Goal: Information Seeking & Learning: Compare options

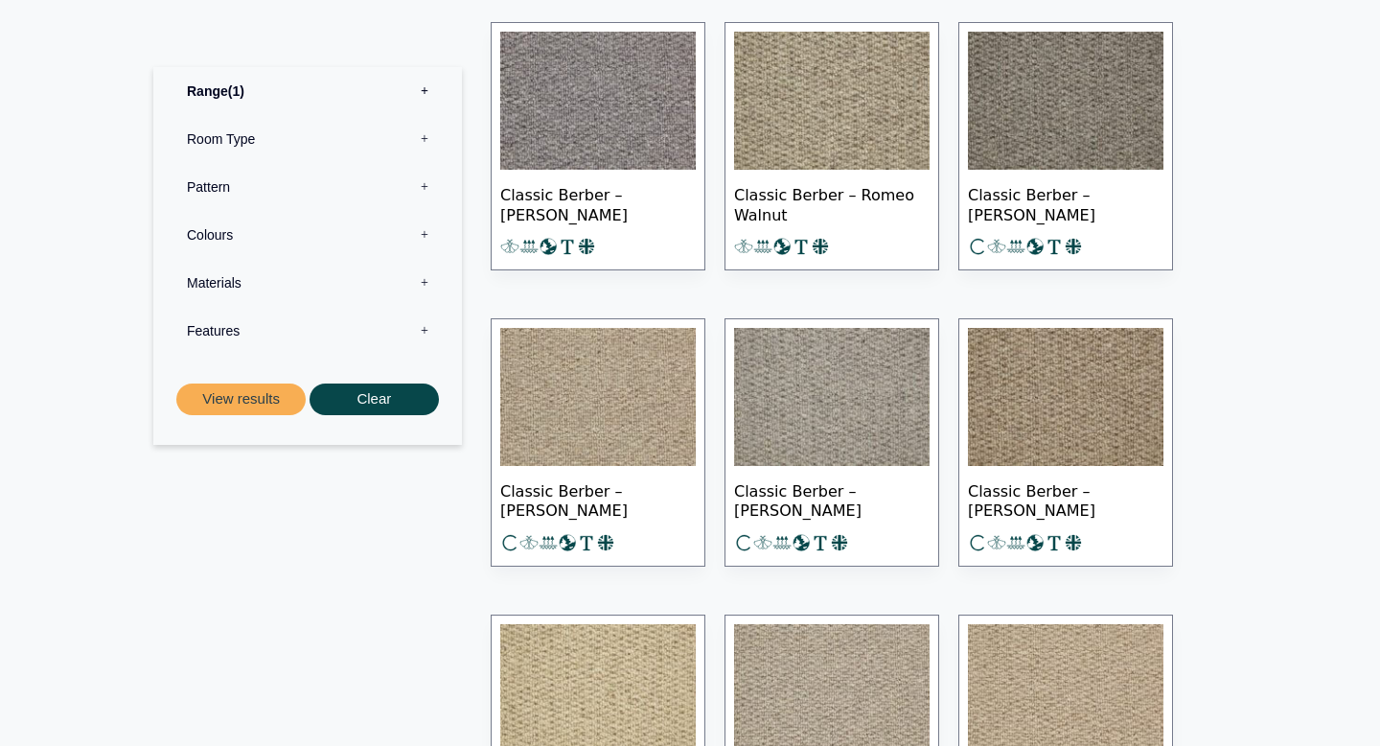
scroll to position [1006, 0]
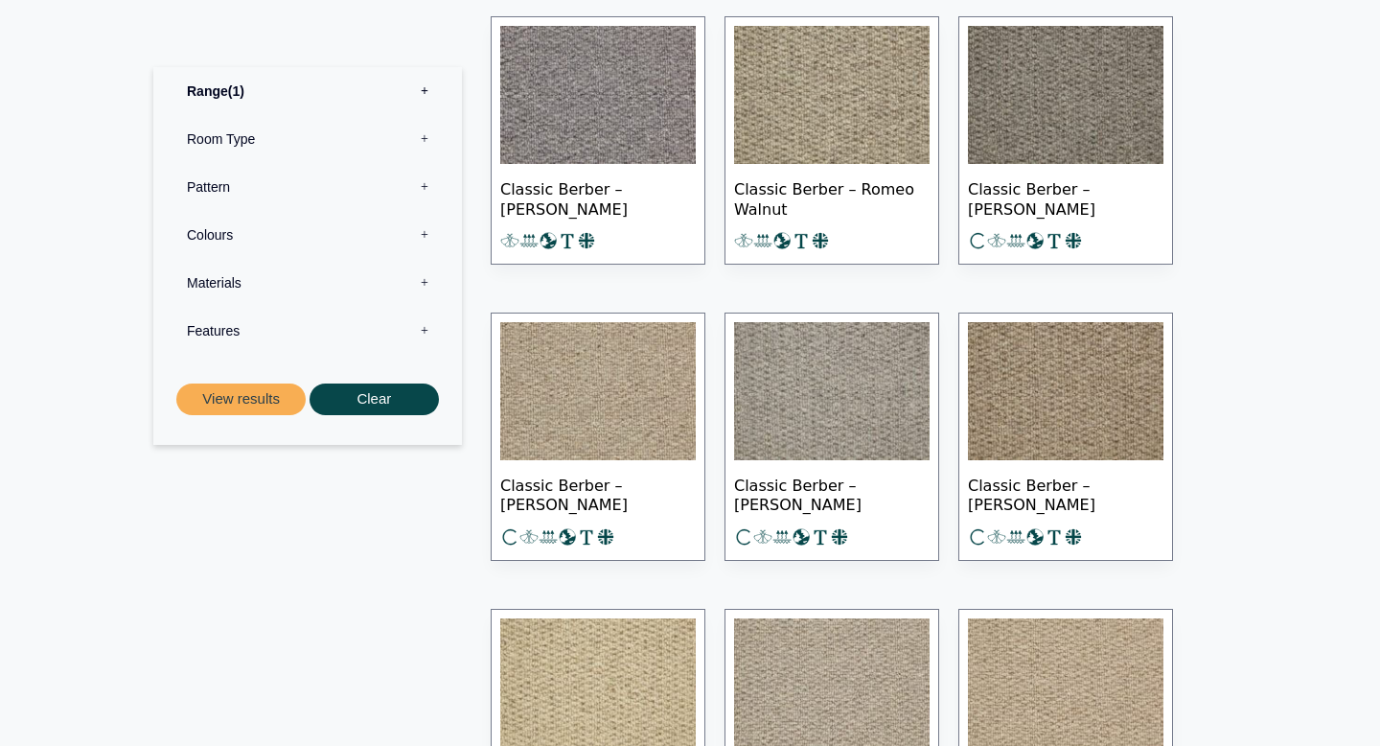
click at [592, 390] on img at bounding box center [598, 391] width 196 height 138
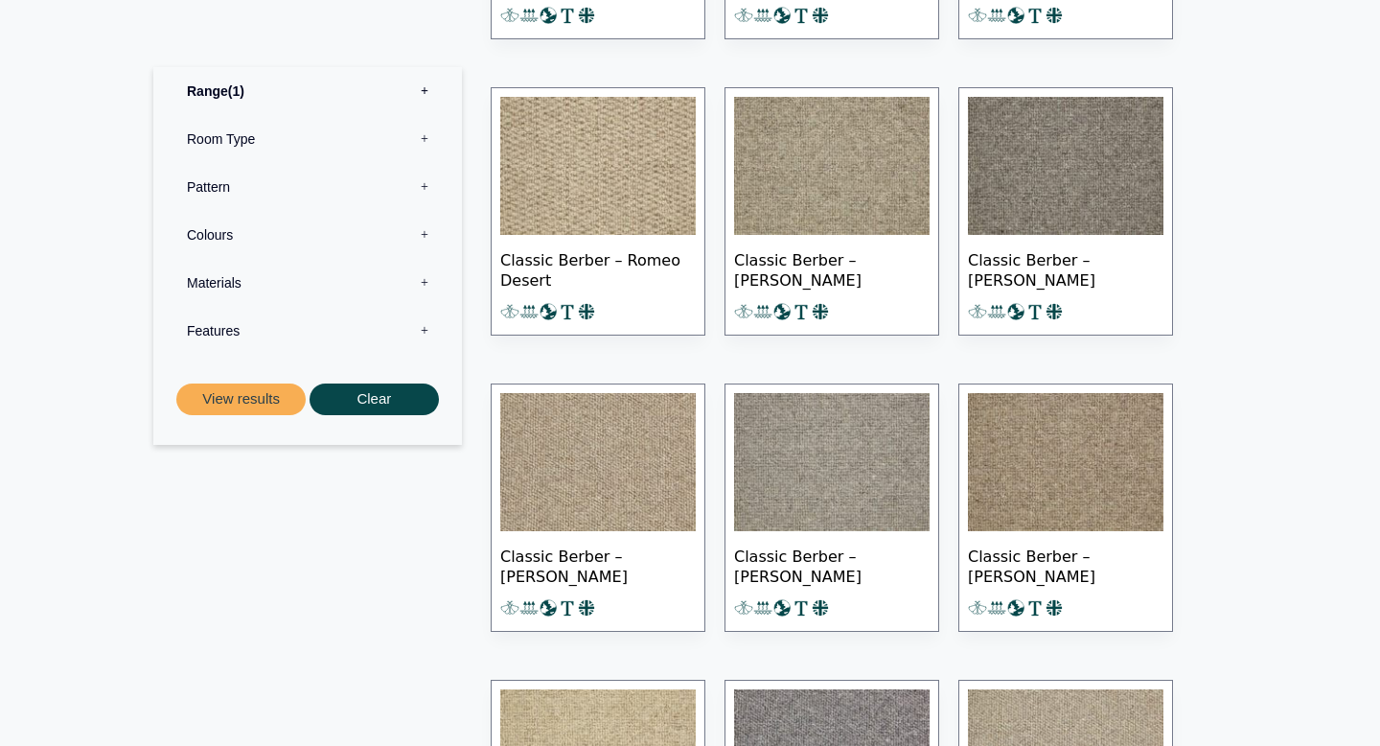
scroll to position [1897, 0]
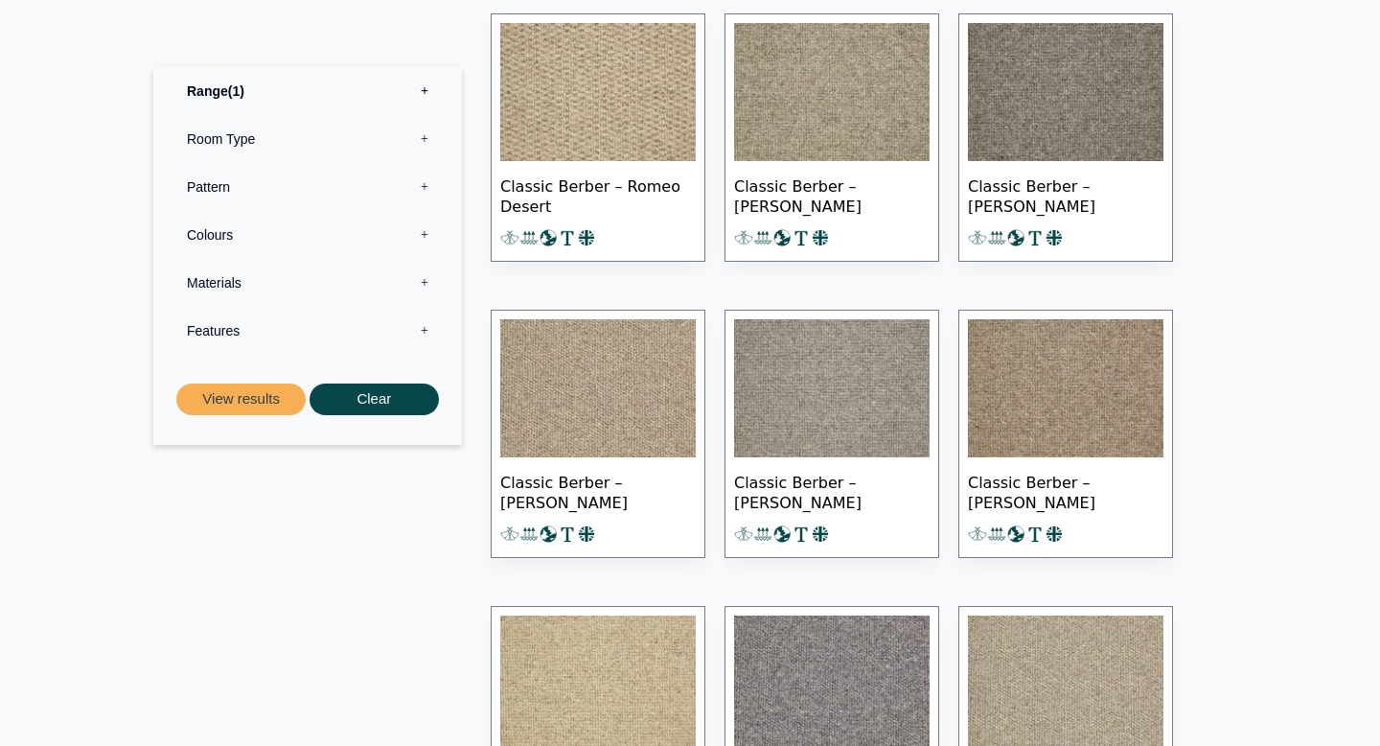
click at [622, 401] on img at bounding box center [598, 388] width 196 height 138
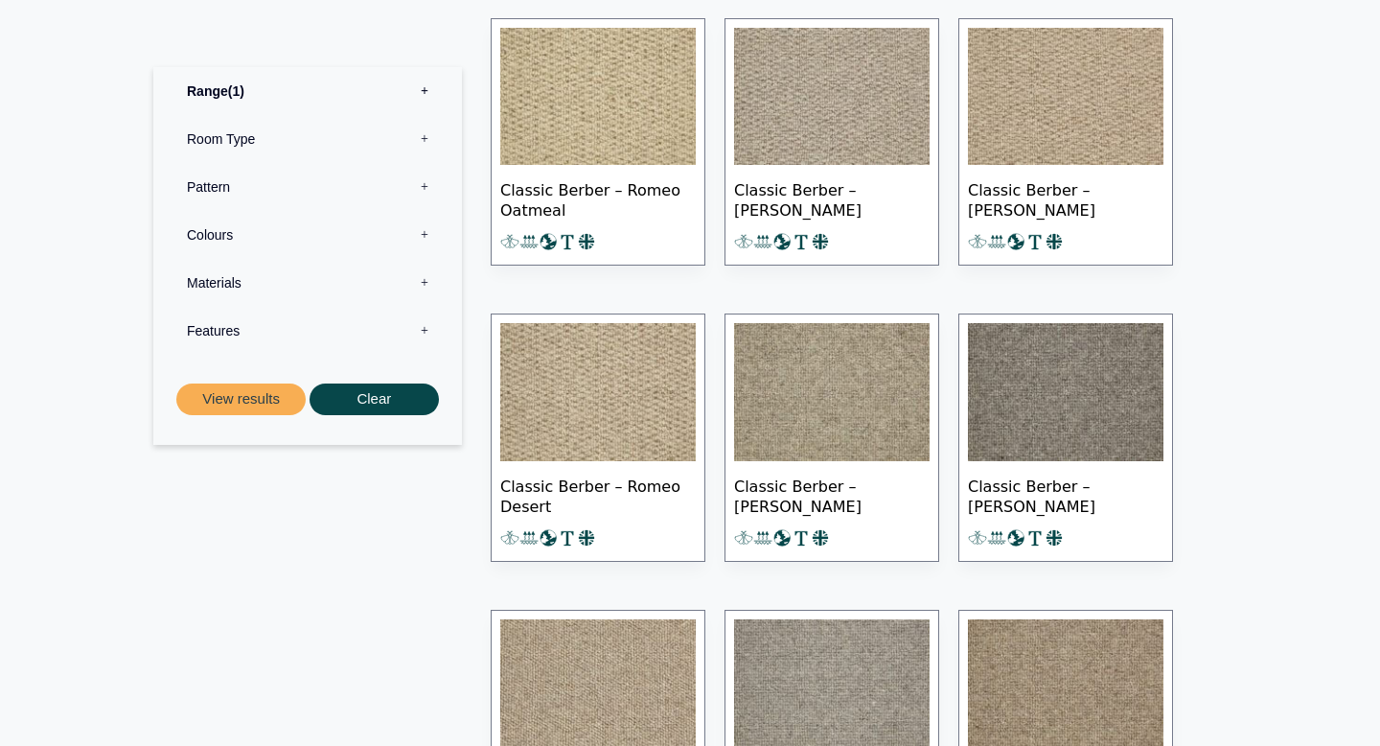
scroll to position [1519, 0]
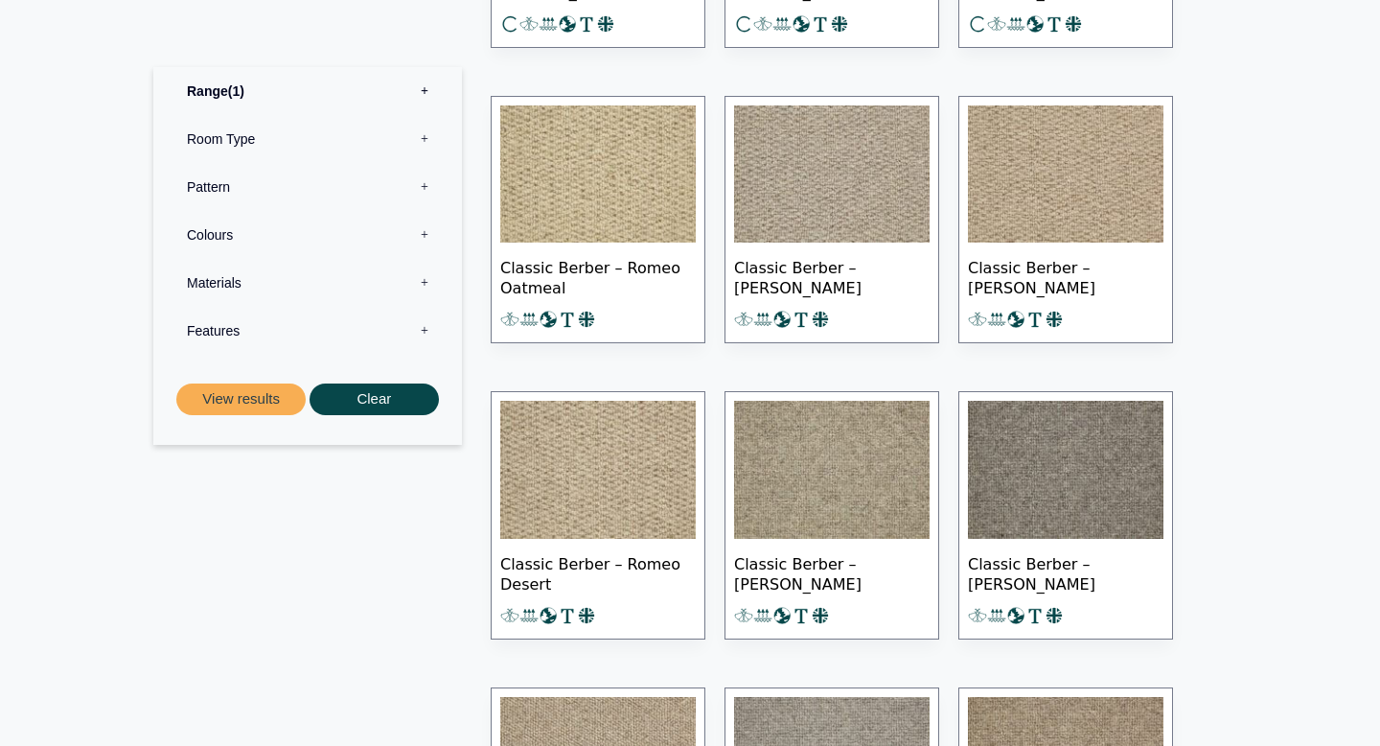
click at [425, 81] on label "Range 1" at bounding box center [308, 91] width 280 height 48
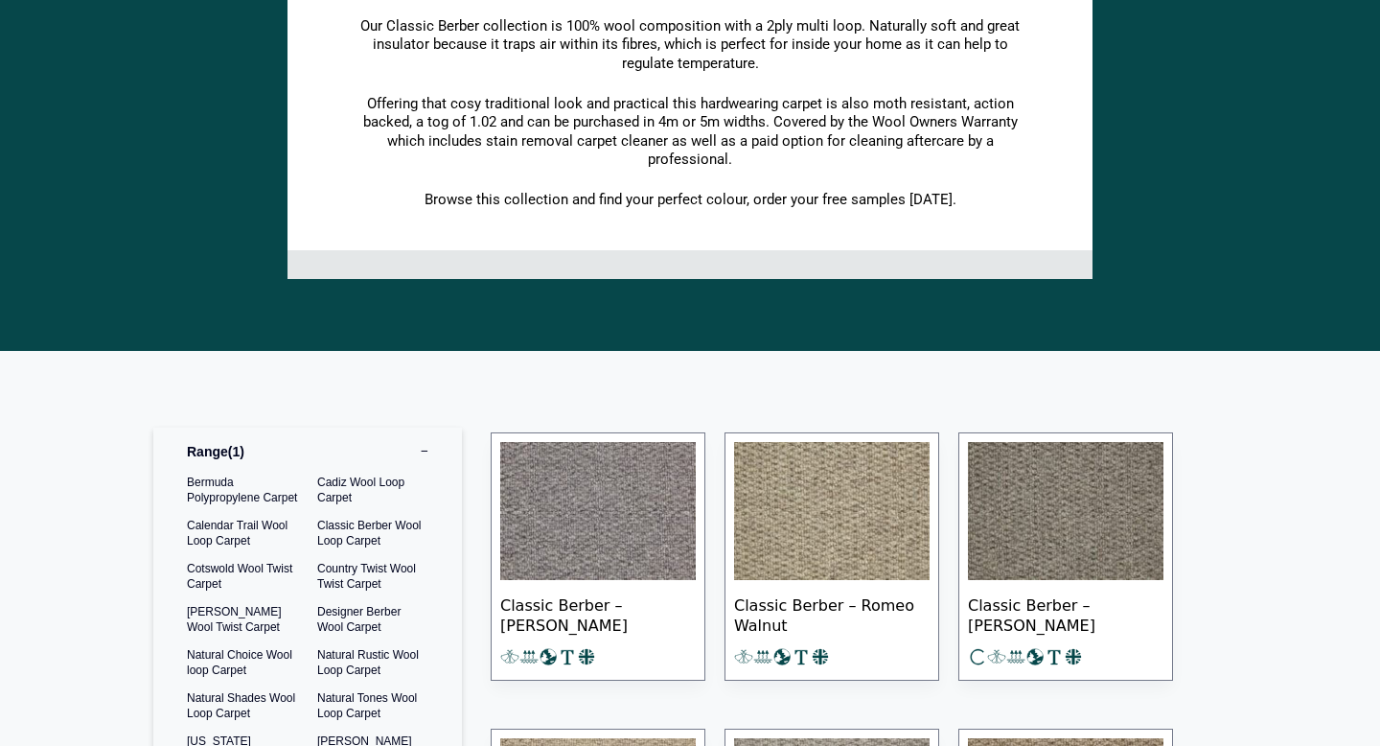
scroll to position [0, 0]
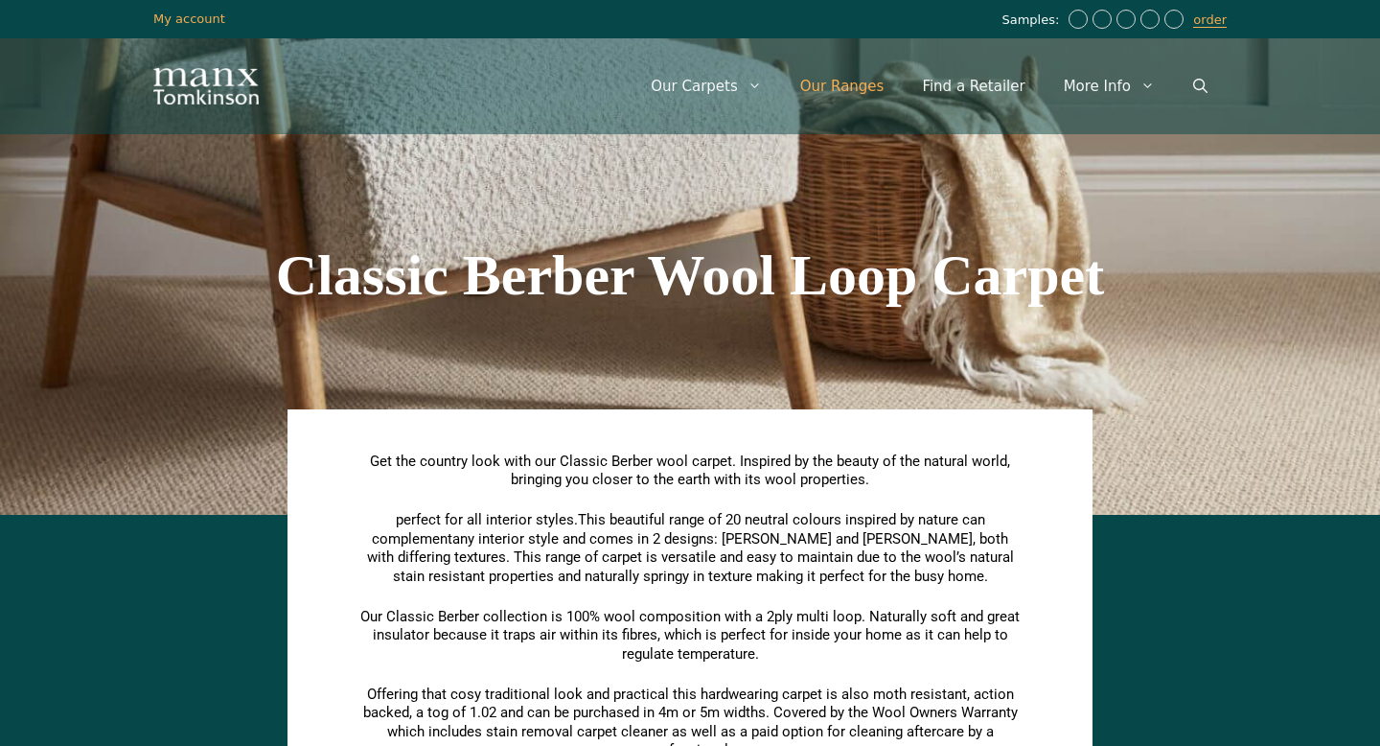
click at [872, 83] on link "Our Ranges" at bounding box center [842, 87] width 123 height 58
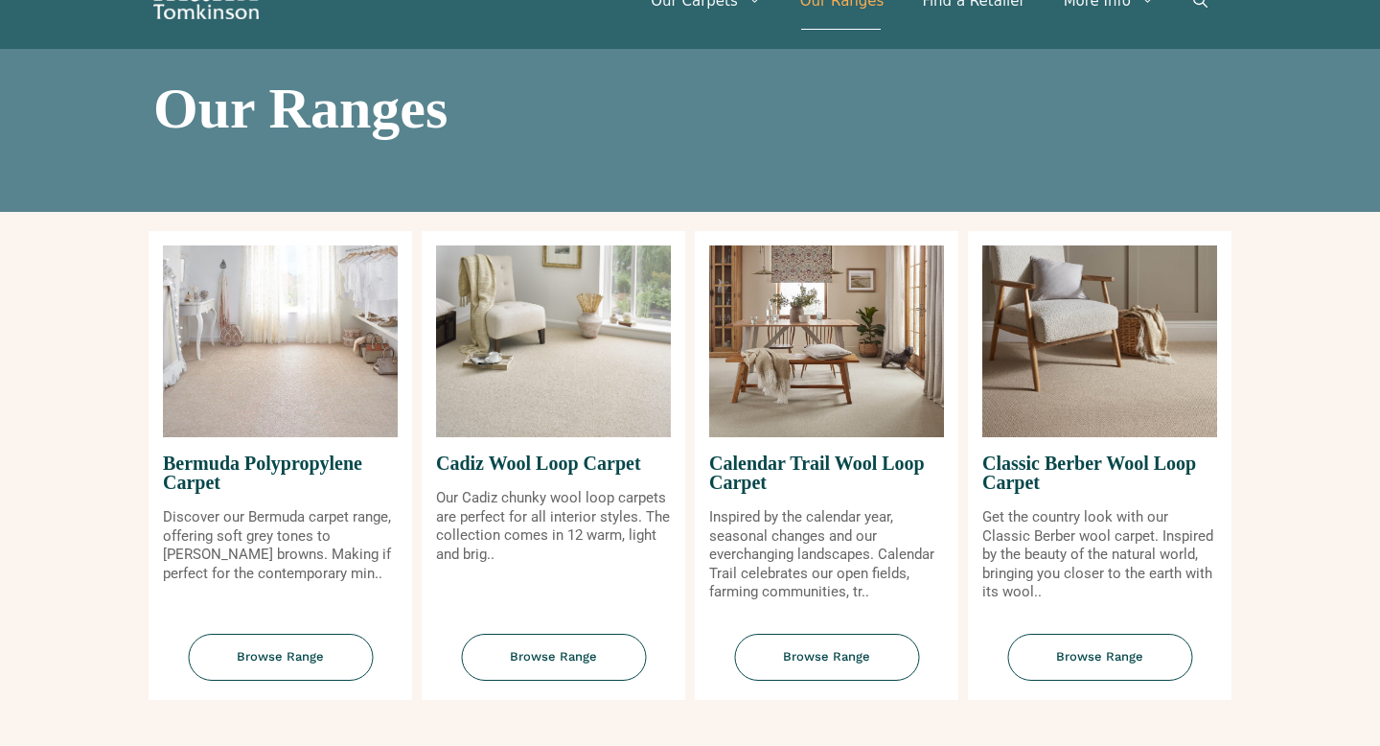
scroll to position [130, 0]
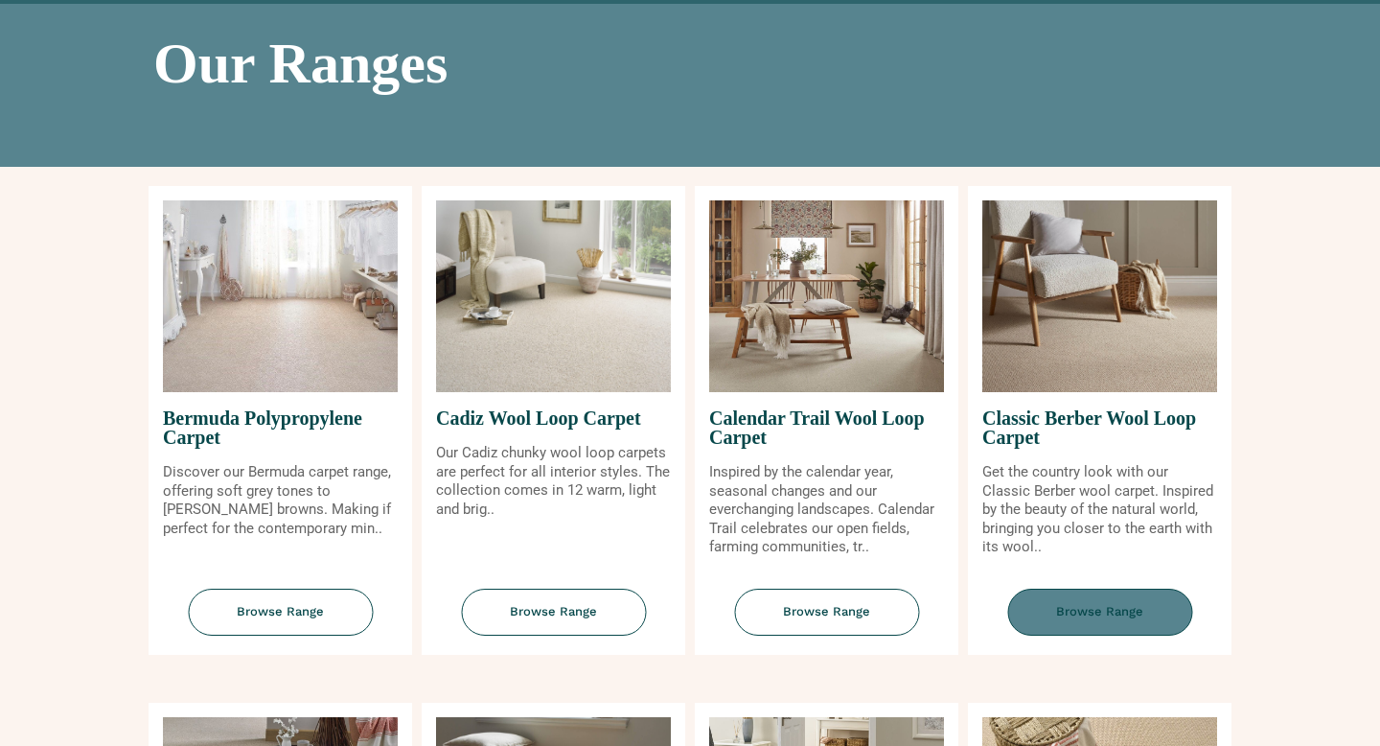
click at [1101, 622] on span "Browse Range" at bounding box center [1099, 612] width 185 height 47
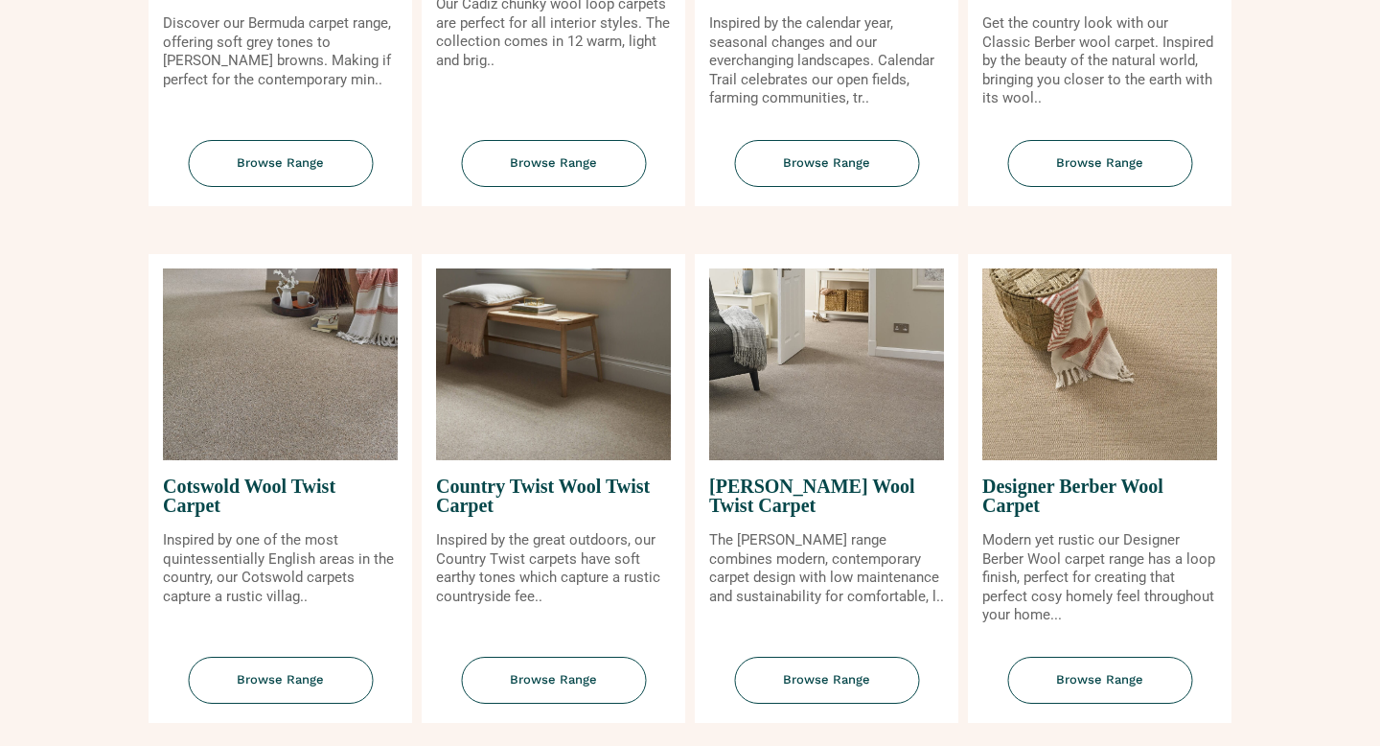
scroll to position [580, 0]
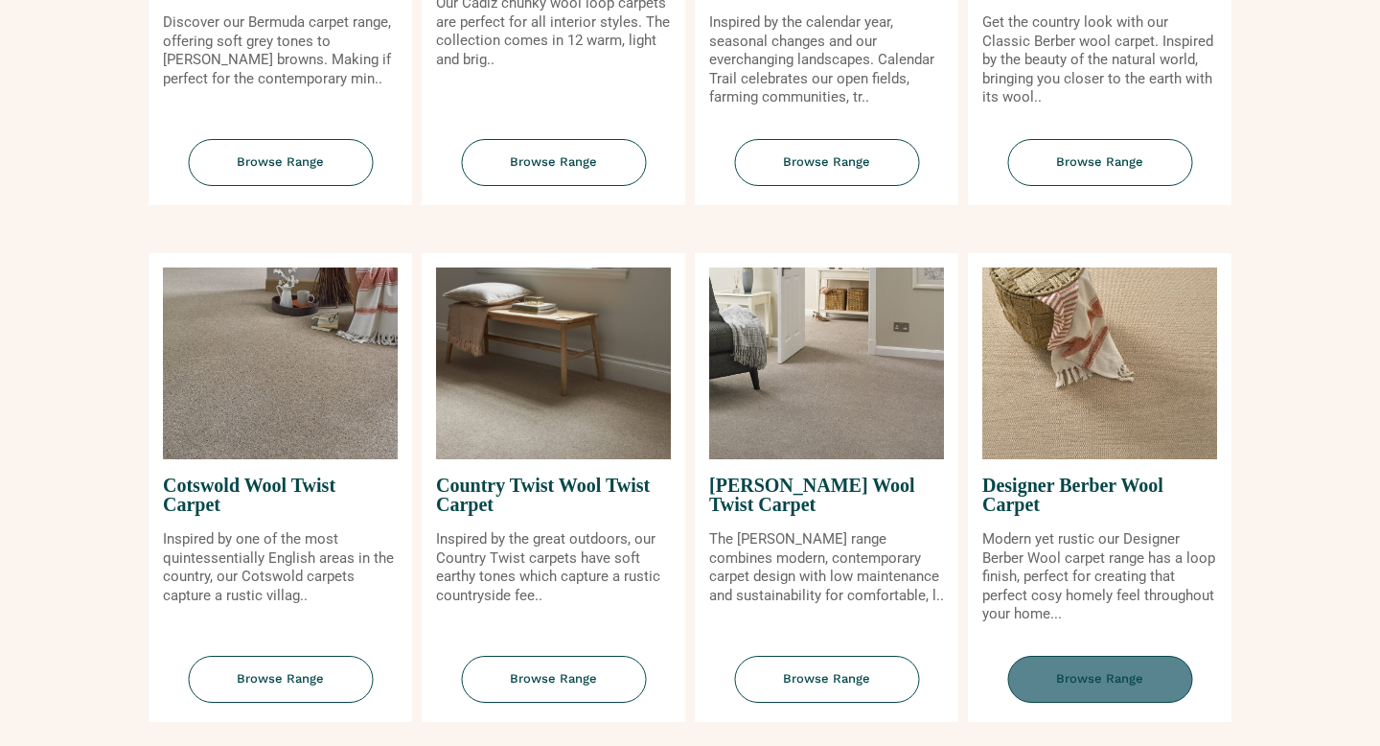
click at [1100, 678] on span "Browse Range" at bounding box center [1099, 679] width 185 height 47
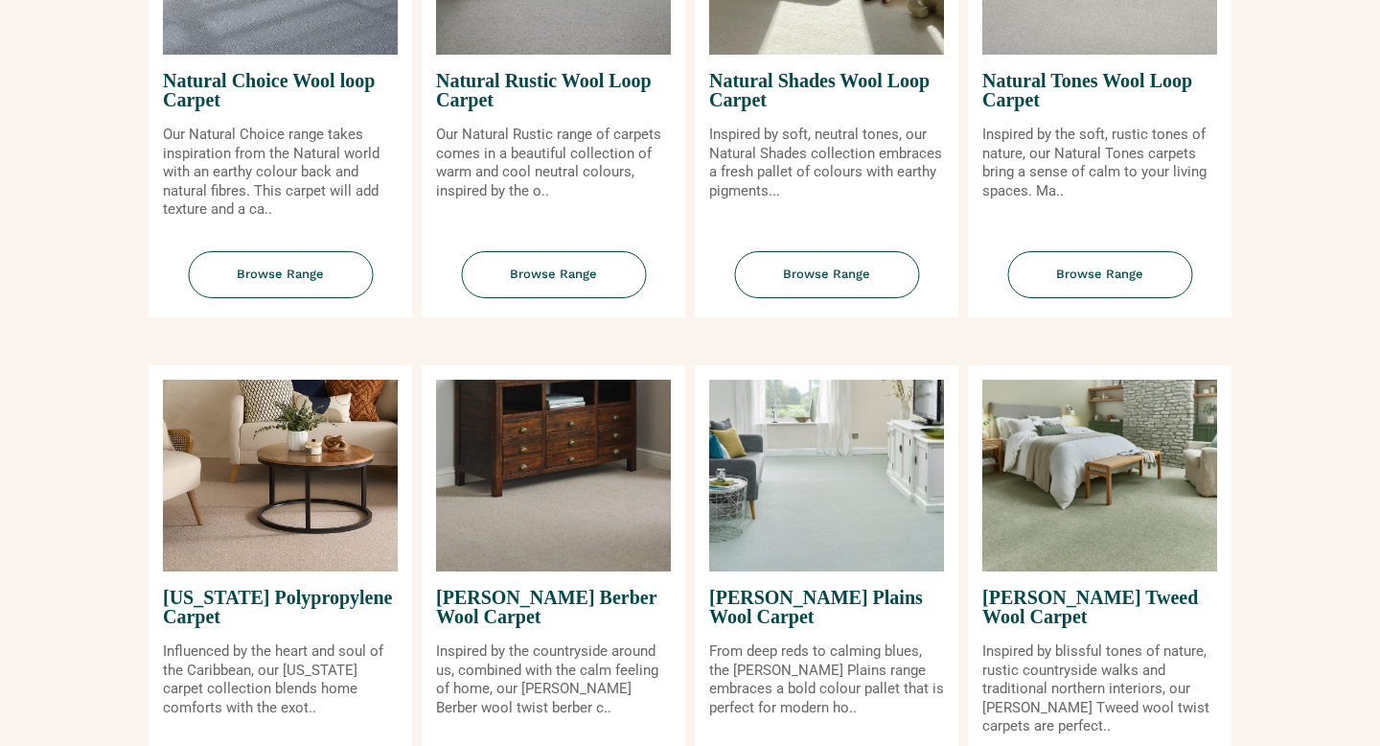
scroll to position [1630, 0]
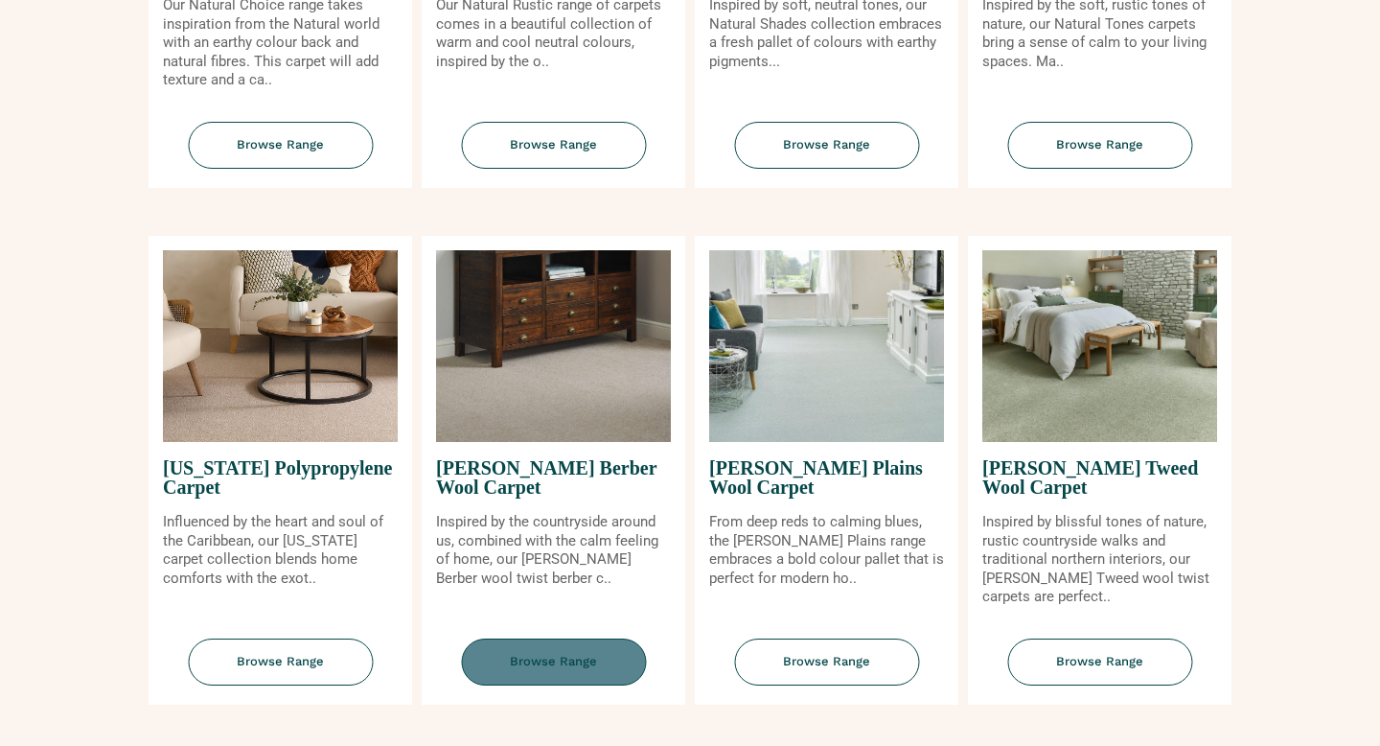
click at [554, 660] on span "Browse Range" at bounding box center [553, 661] width 185 height 47
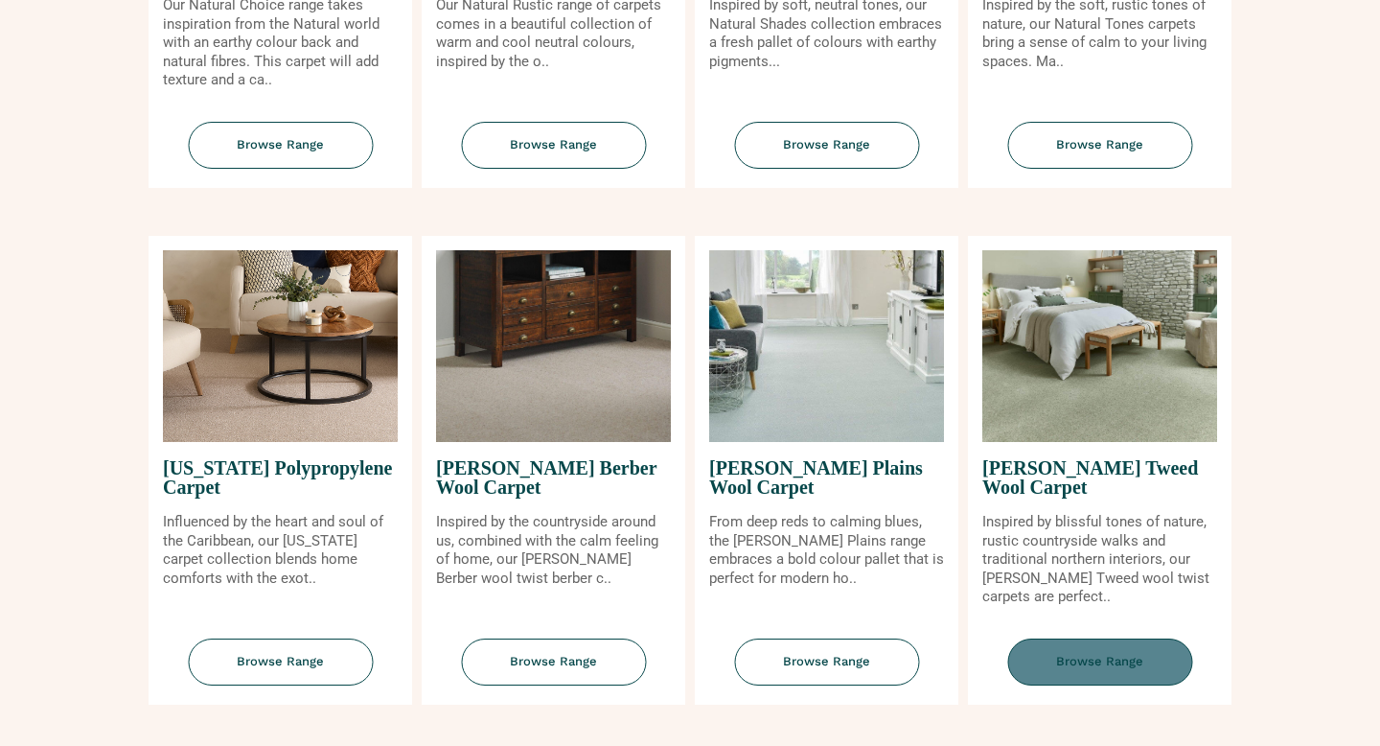
click at [1075, 658] on span "Browse Range" at bounding box center [1099, 661] width 185 height 47
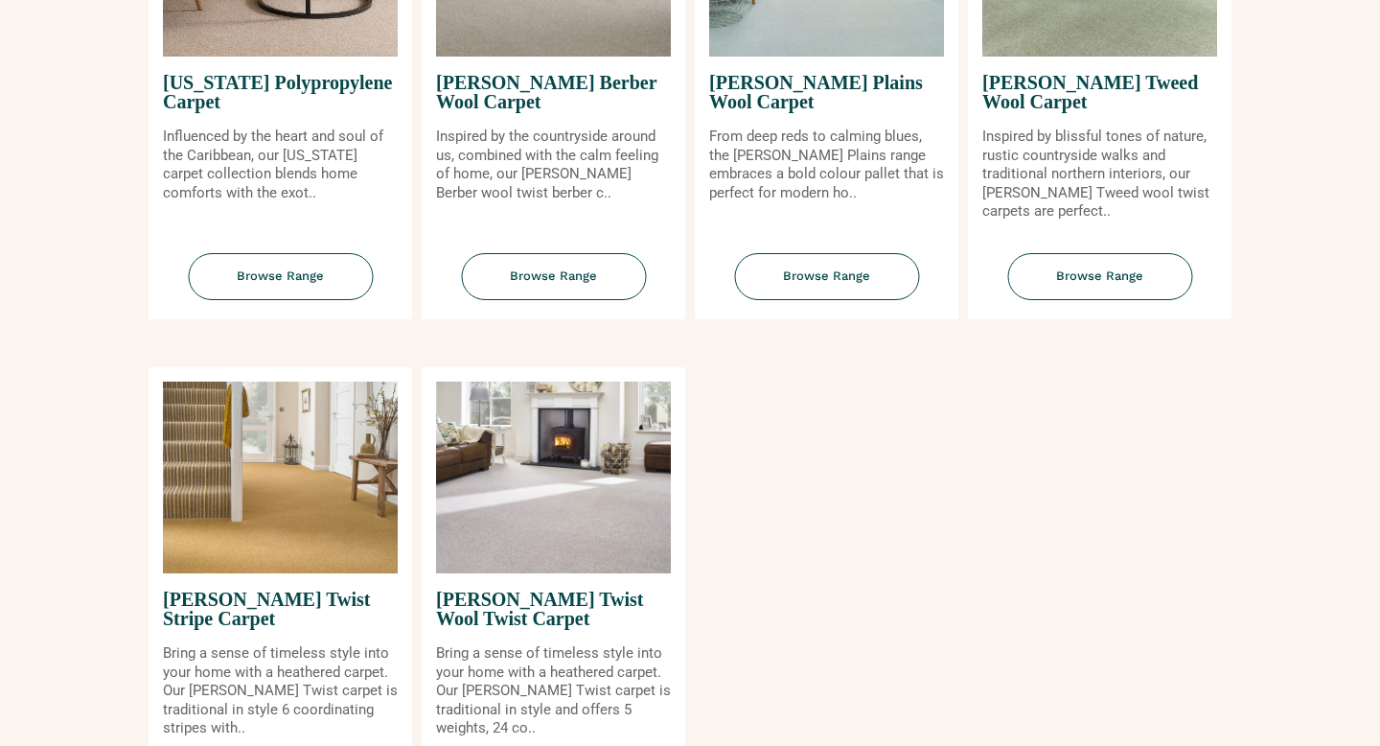
scroll to position [2023, 0]
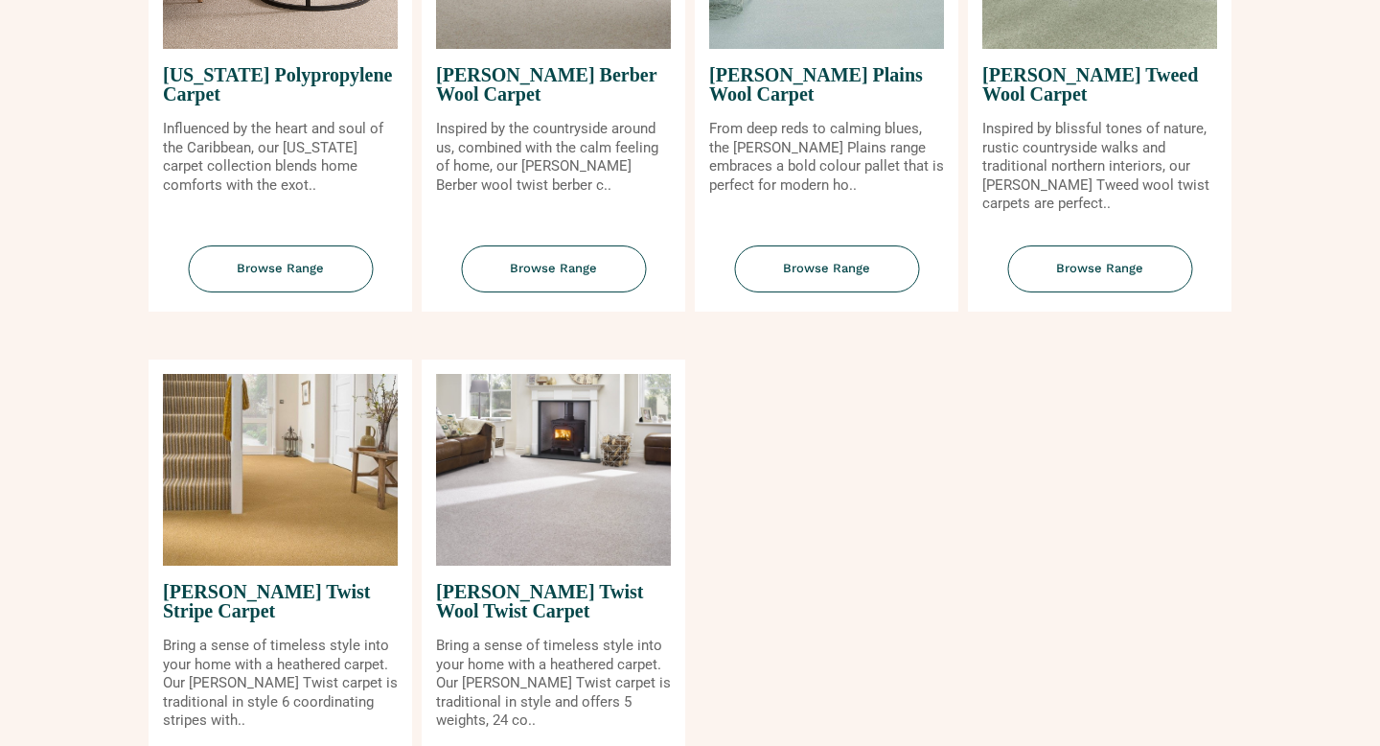
click at [571, 524] on img at bounding box center [553, 470] width 235 height 192
click at [525, 550] on img at bounding box center [553, 470] width 235 height 192
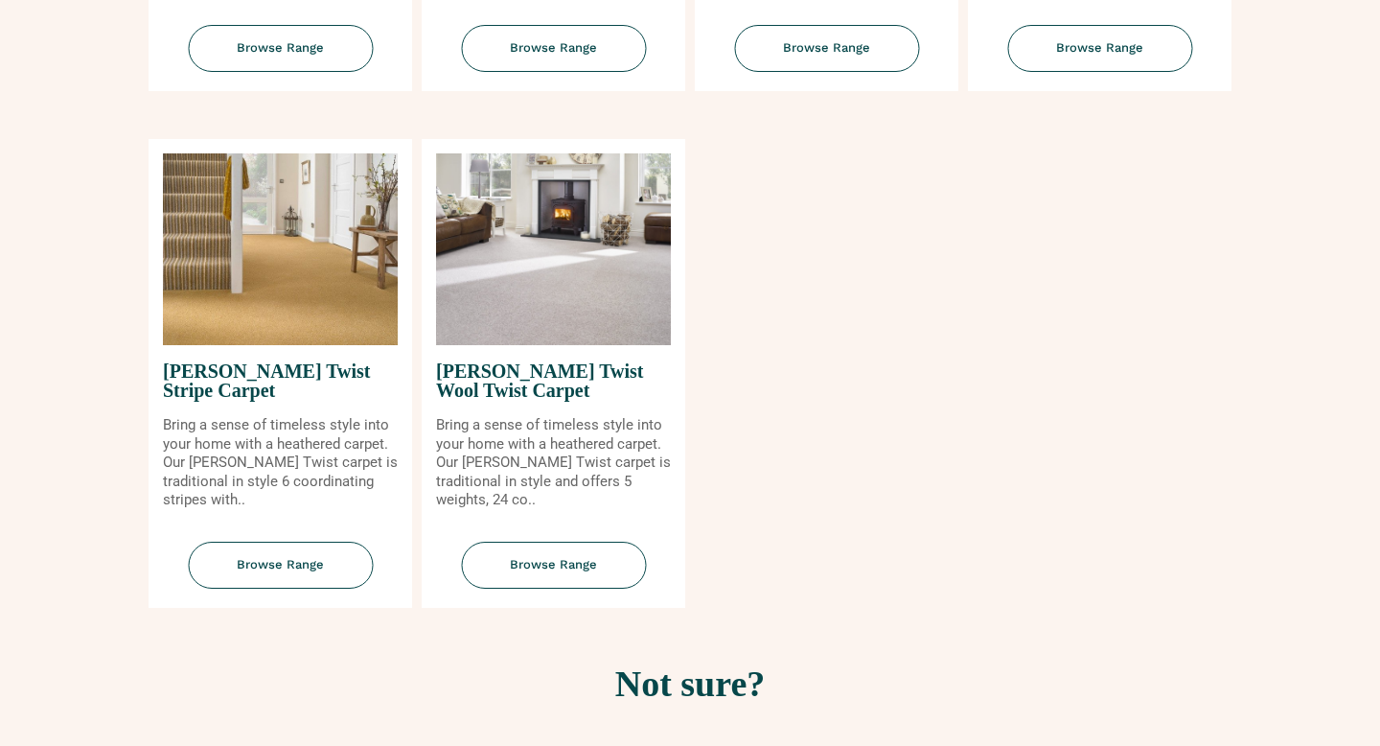
scroll to position [2264, 0]
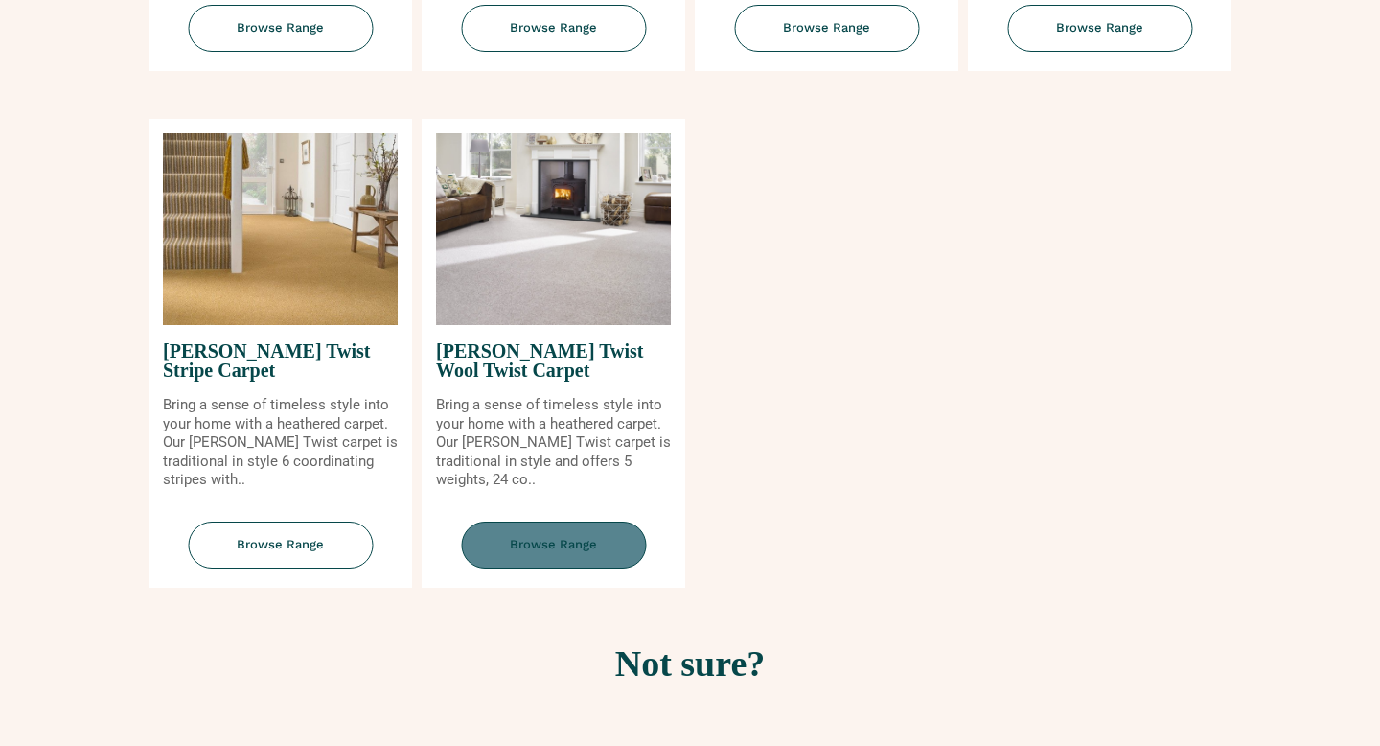
click at [555, 538] on span "Browse Range" at bounding box center [553, 544] width 185 height 47
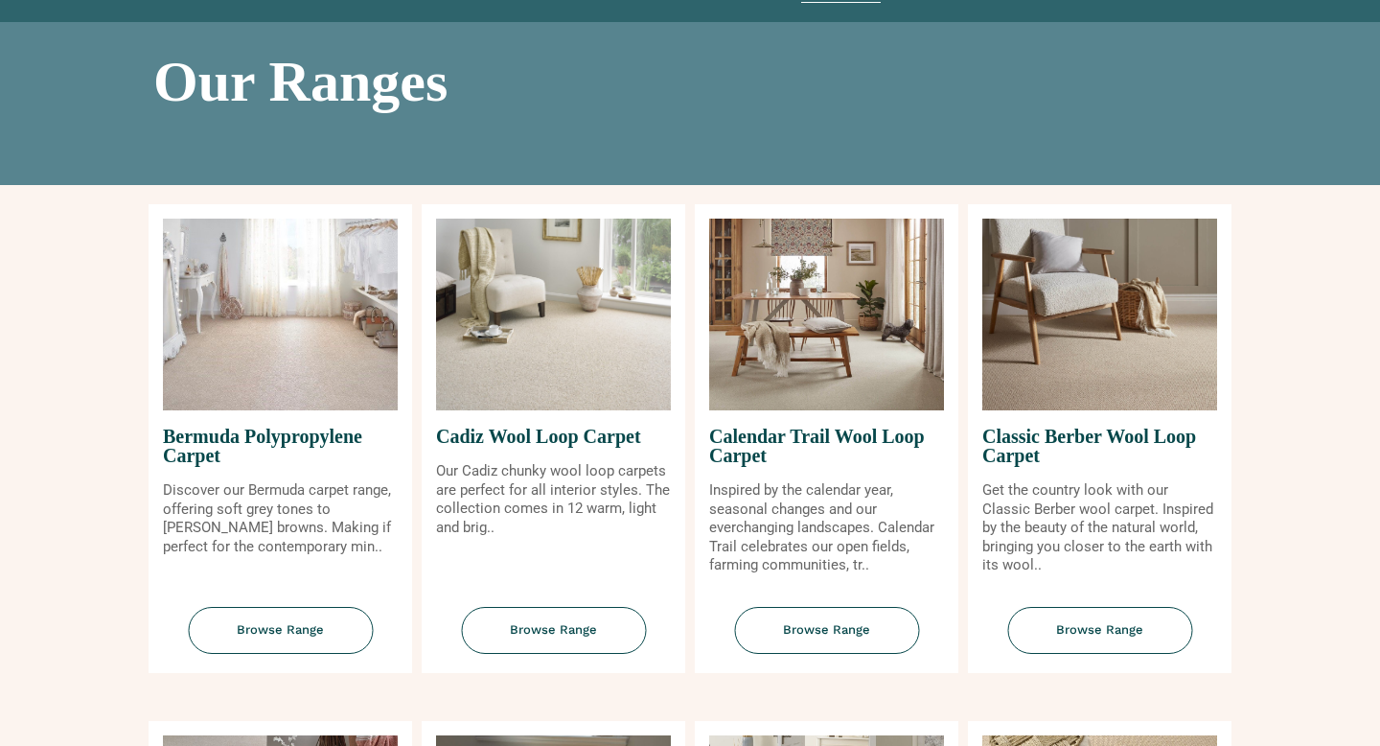
scroll to position [116, 0]
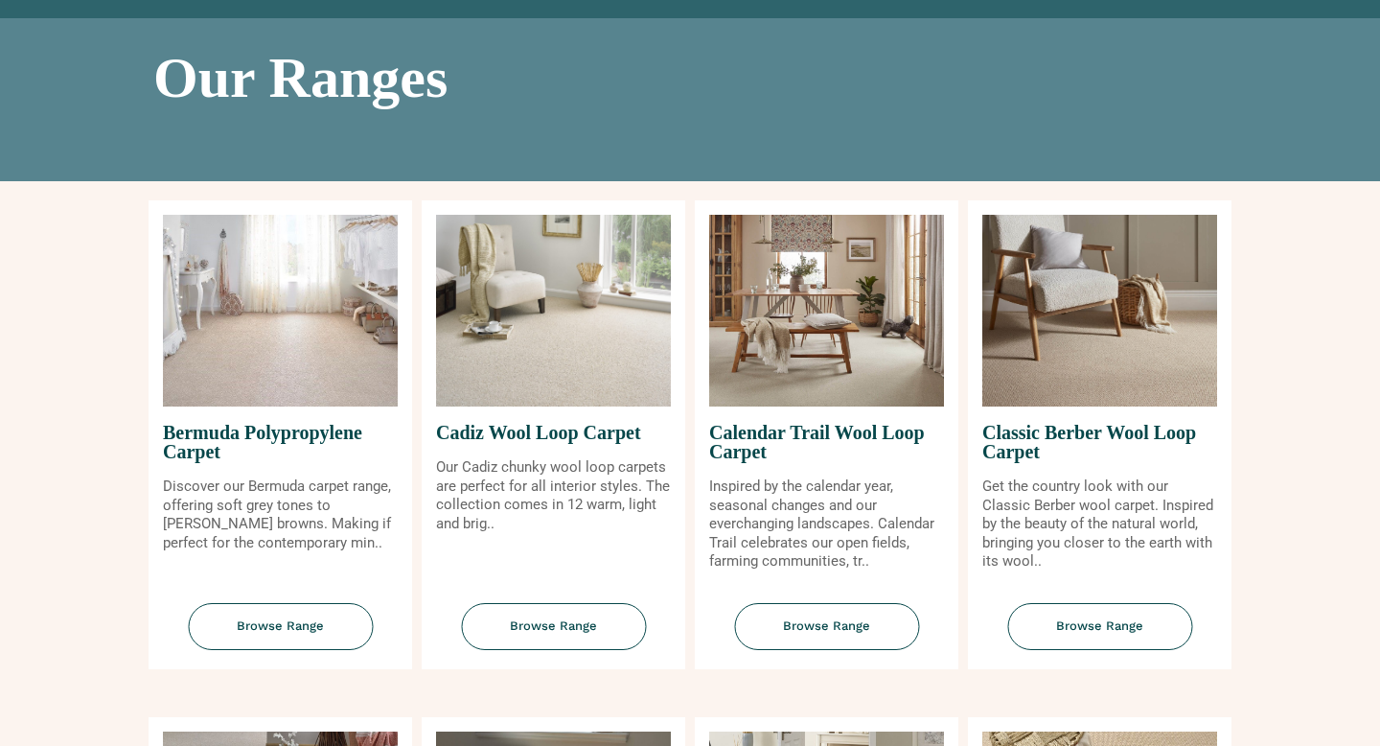
click at [551, 627] on span "Browse Range" at bounding box center [553, 626] width 185 height 47
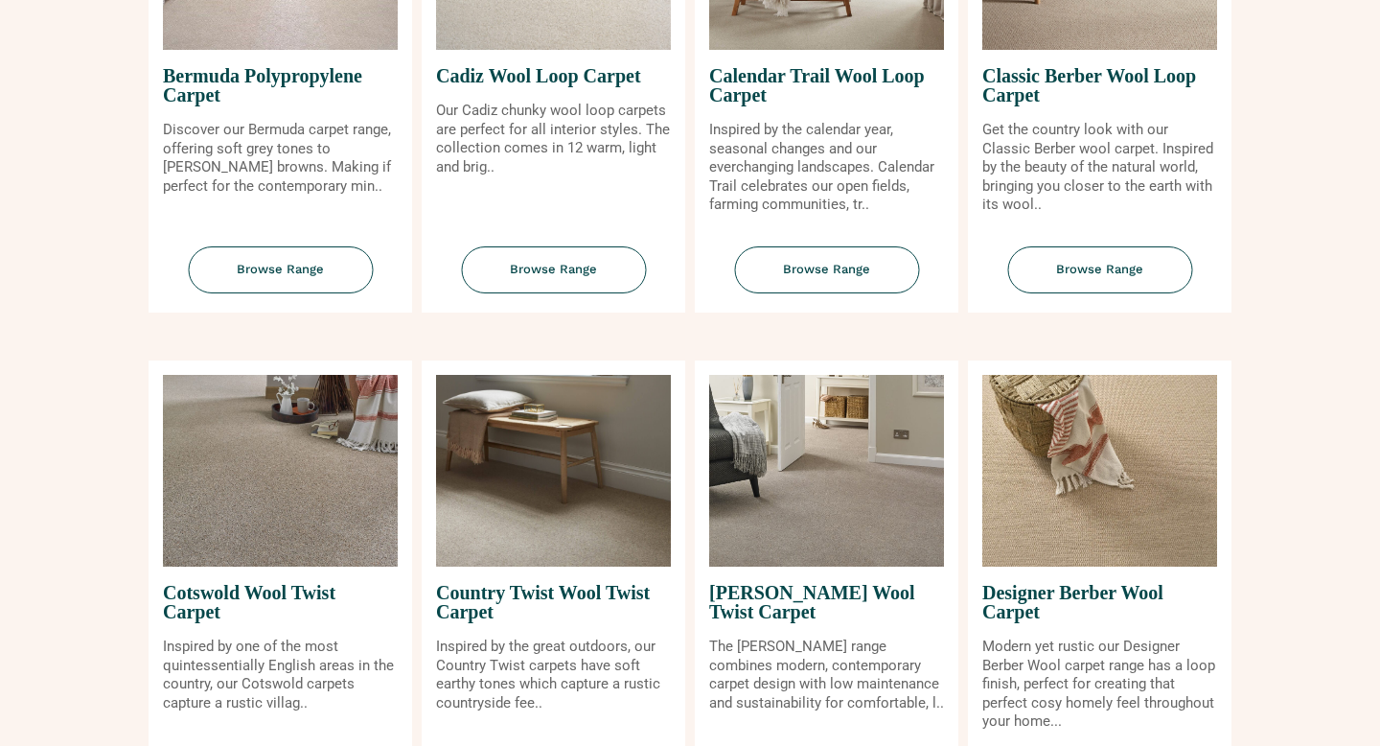
scroll to position [470, 0]
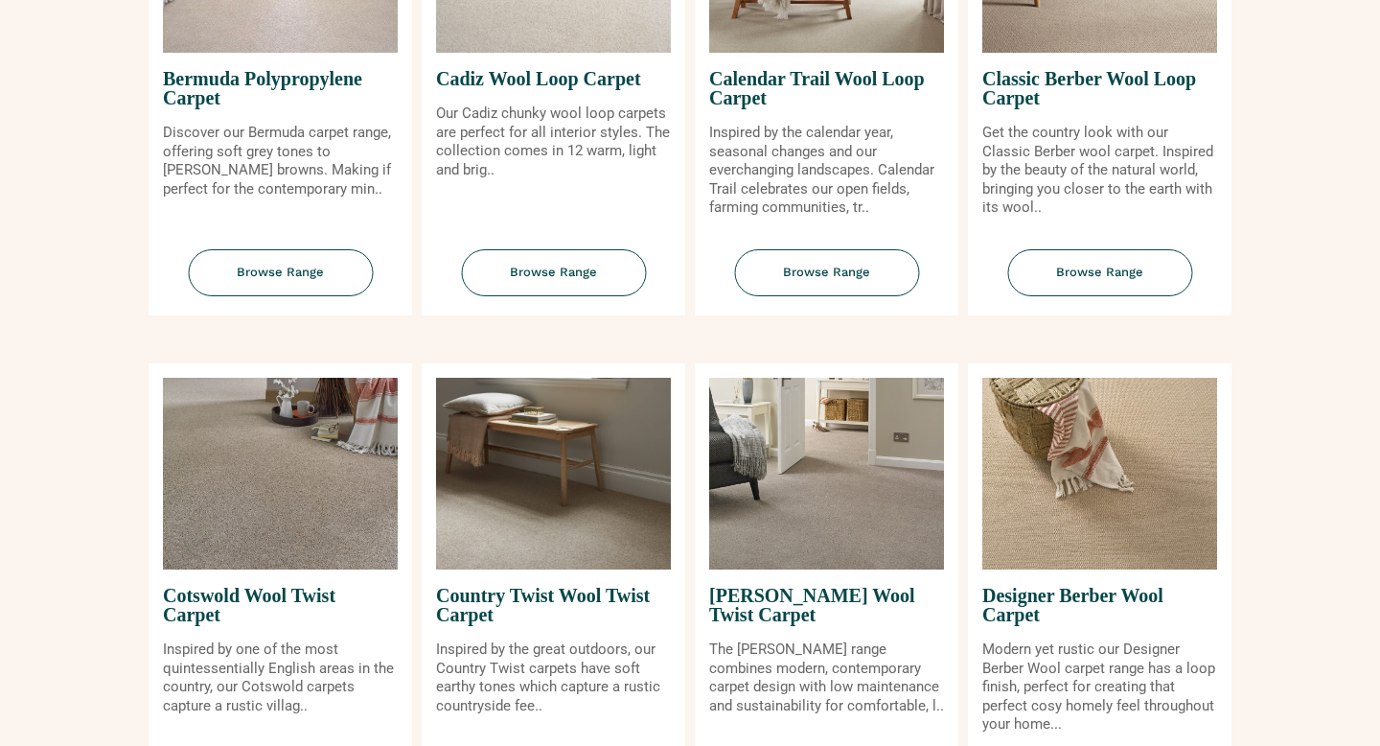
click at [305, 542] on img at bounding box center [280, 474] width 235 height 192
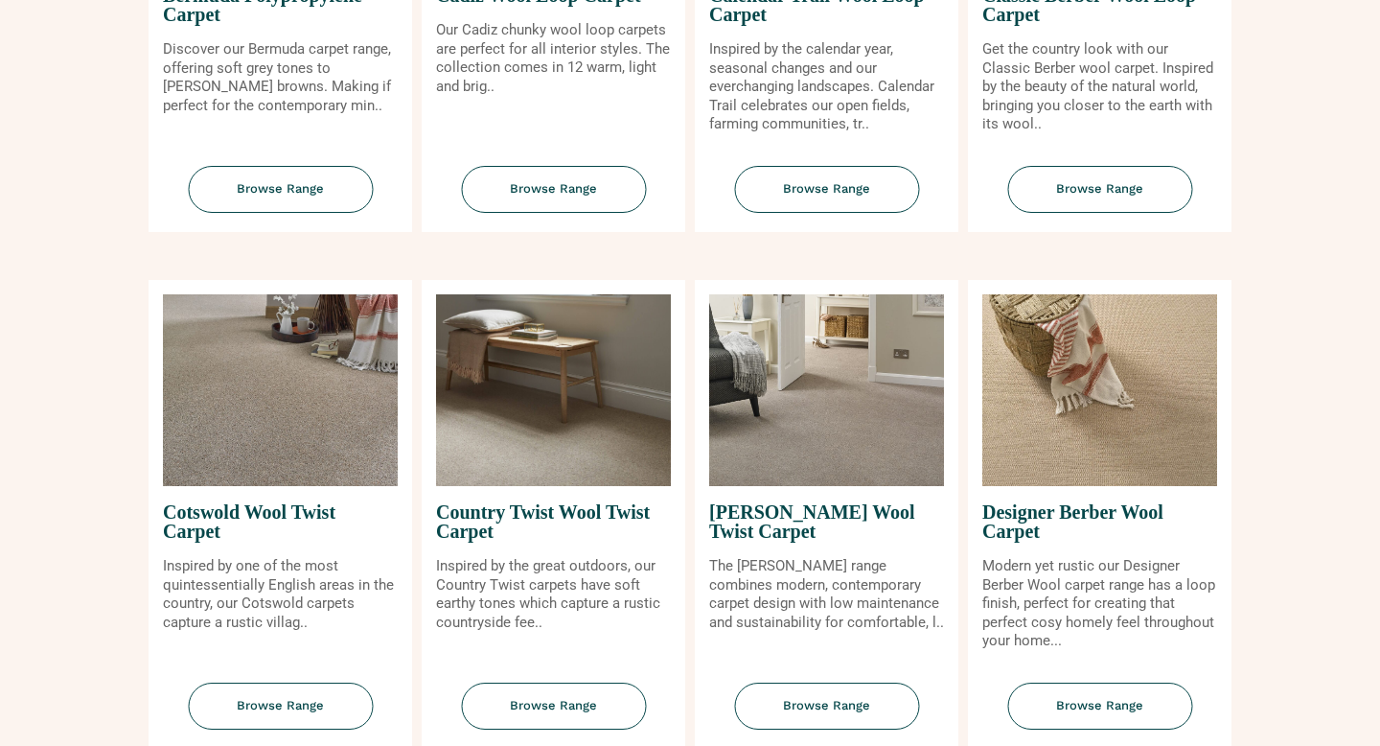
scroll to position [555, 0]
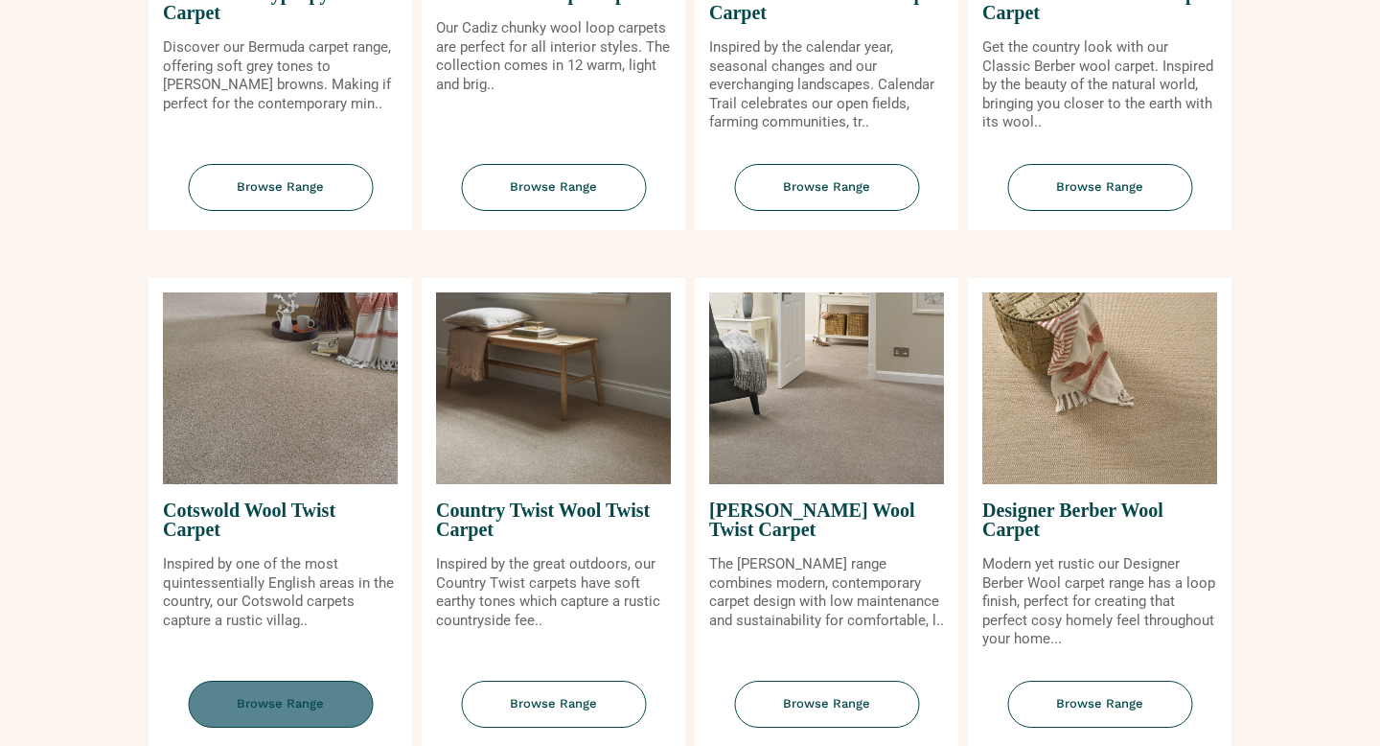
click at [269, 697] on span "Browse Range" at bounding box center [280, 704] width 185 height 47
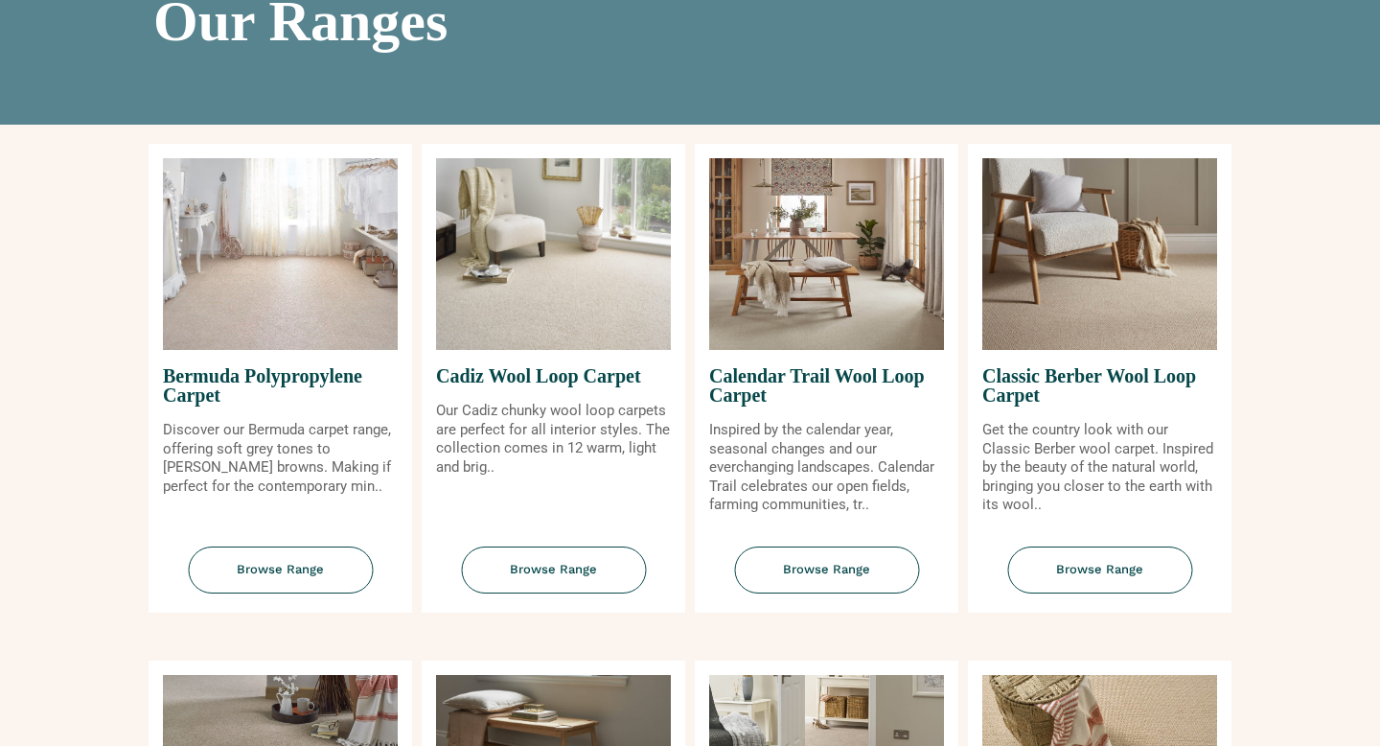
scroll to position [166, 0]
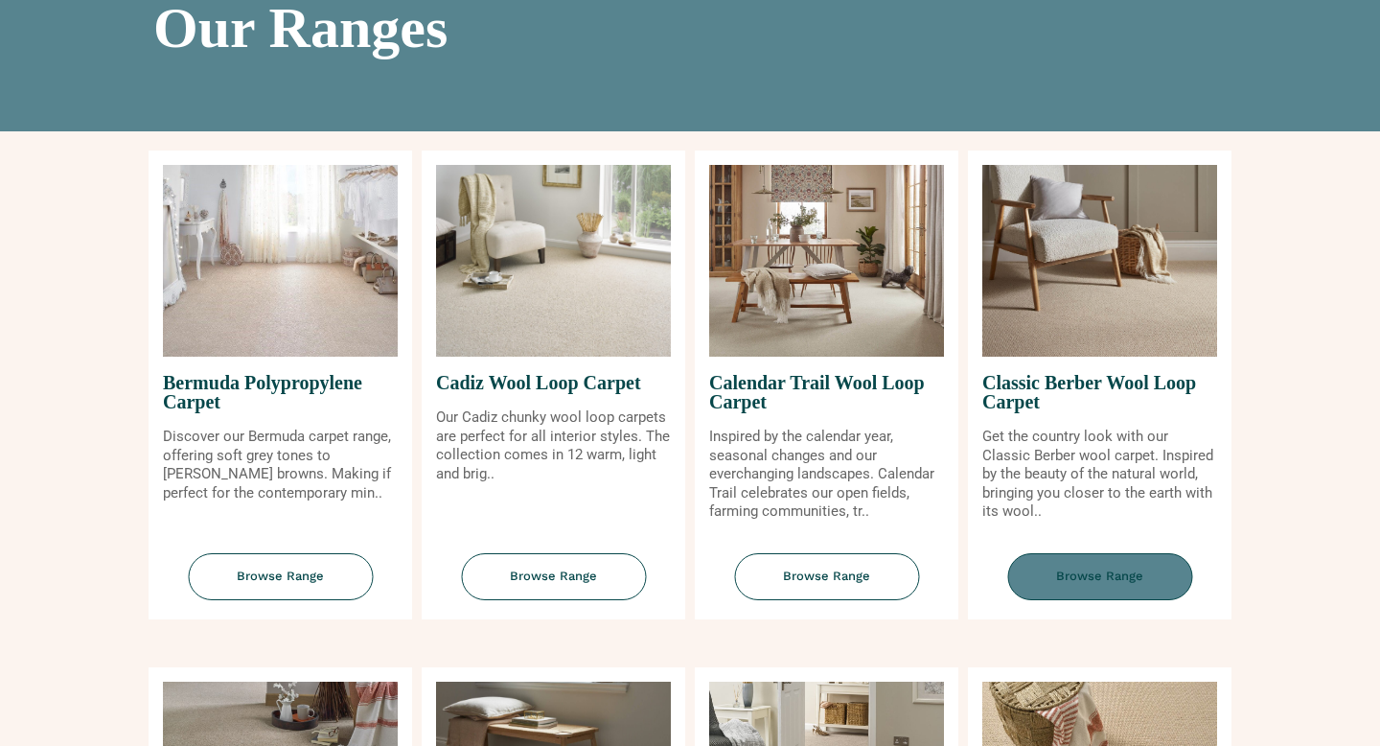
click at [1099, 581] on span "Browse Range" at bounding box center [1099, 576] width 185 height 47
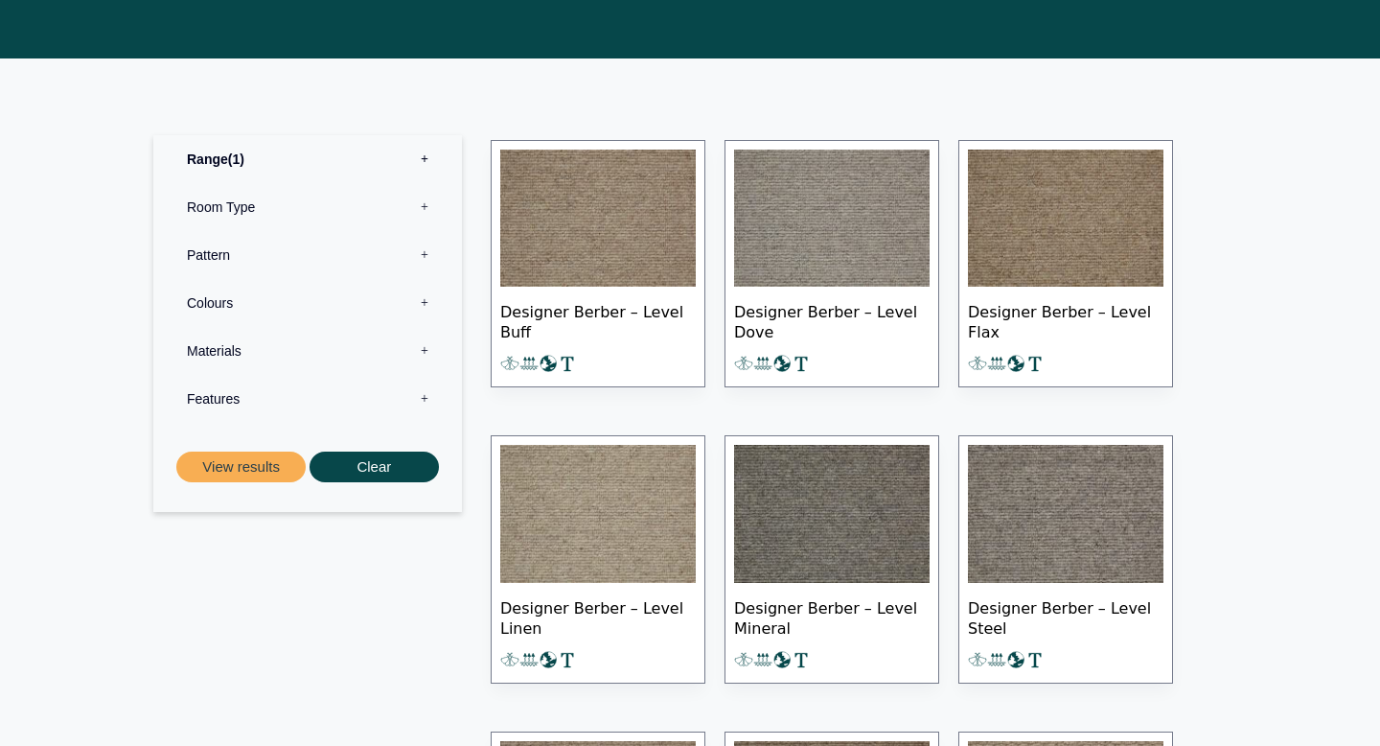
scroll to position [905, 0]
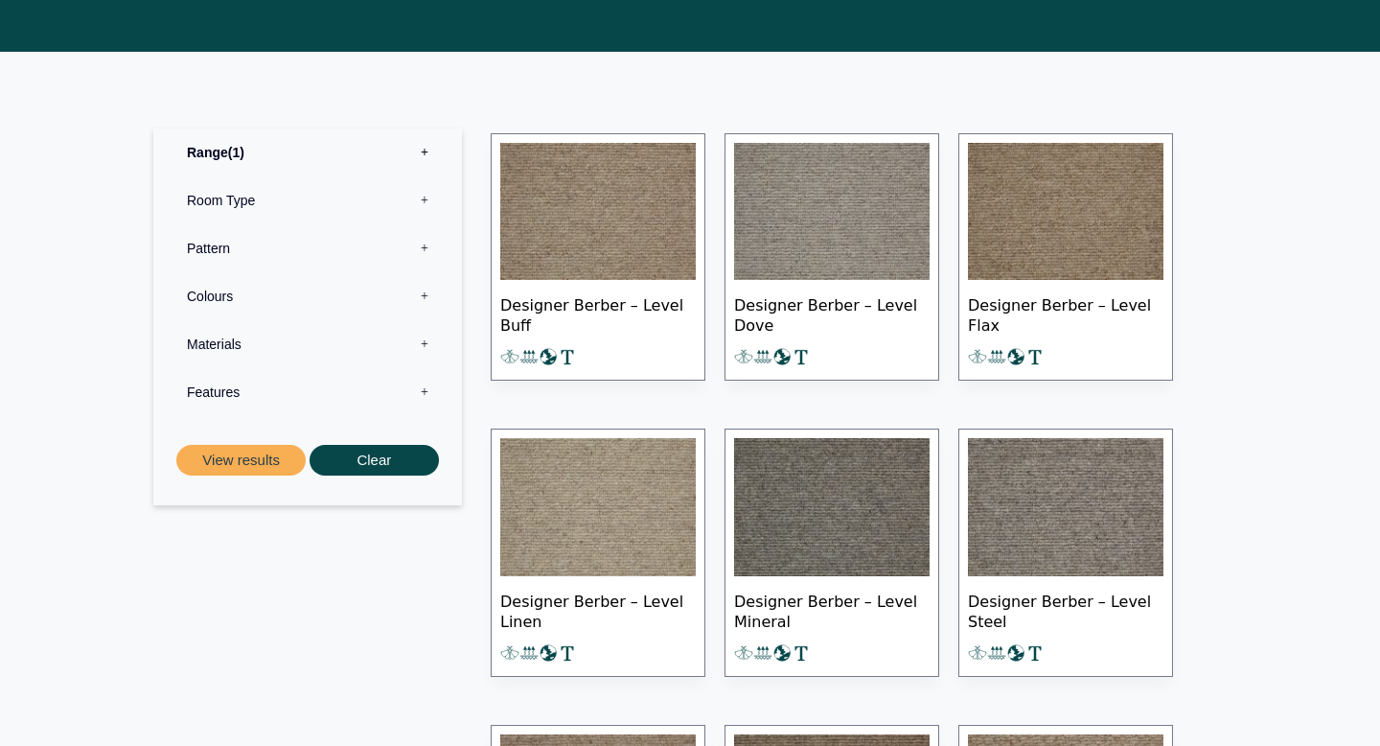
click at [589, 498] on img at bounding box center [598, 507] width 196 height 138
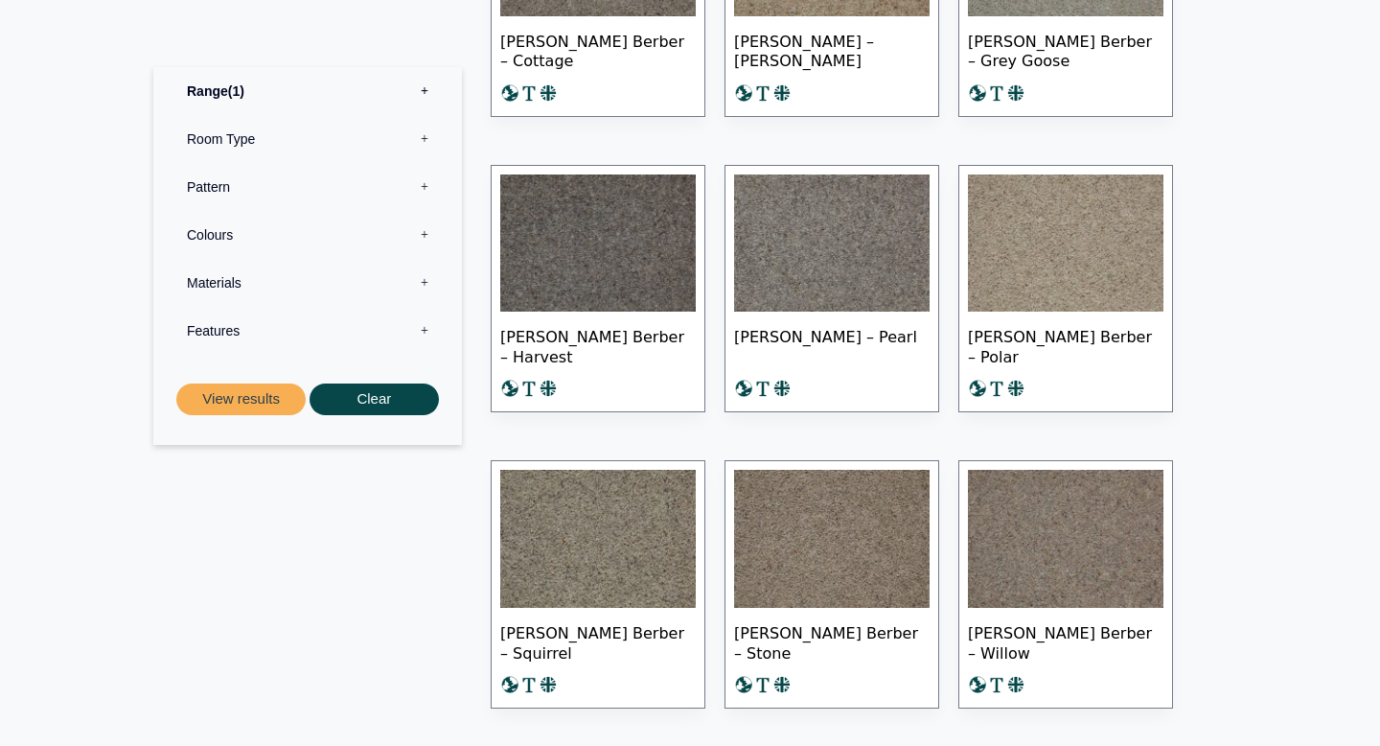
scroll to position [1388, 0]
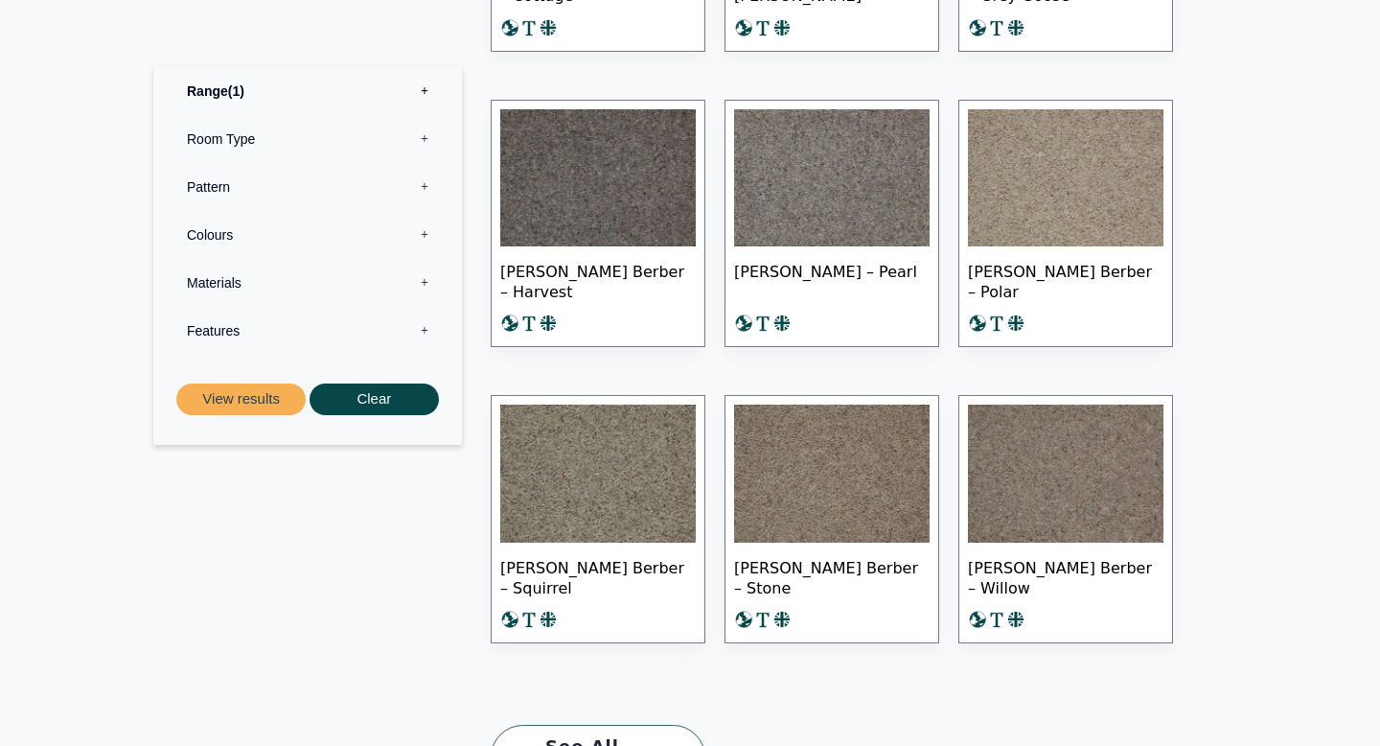
click at [1051, 205] on img at bounding box center [1066, 178] width 196 height 138
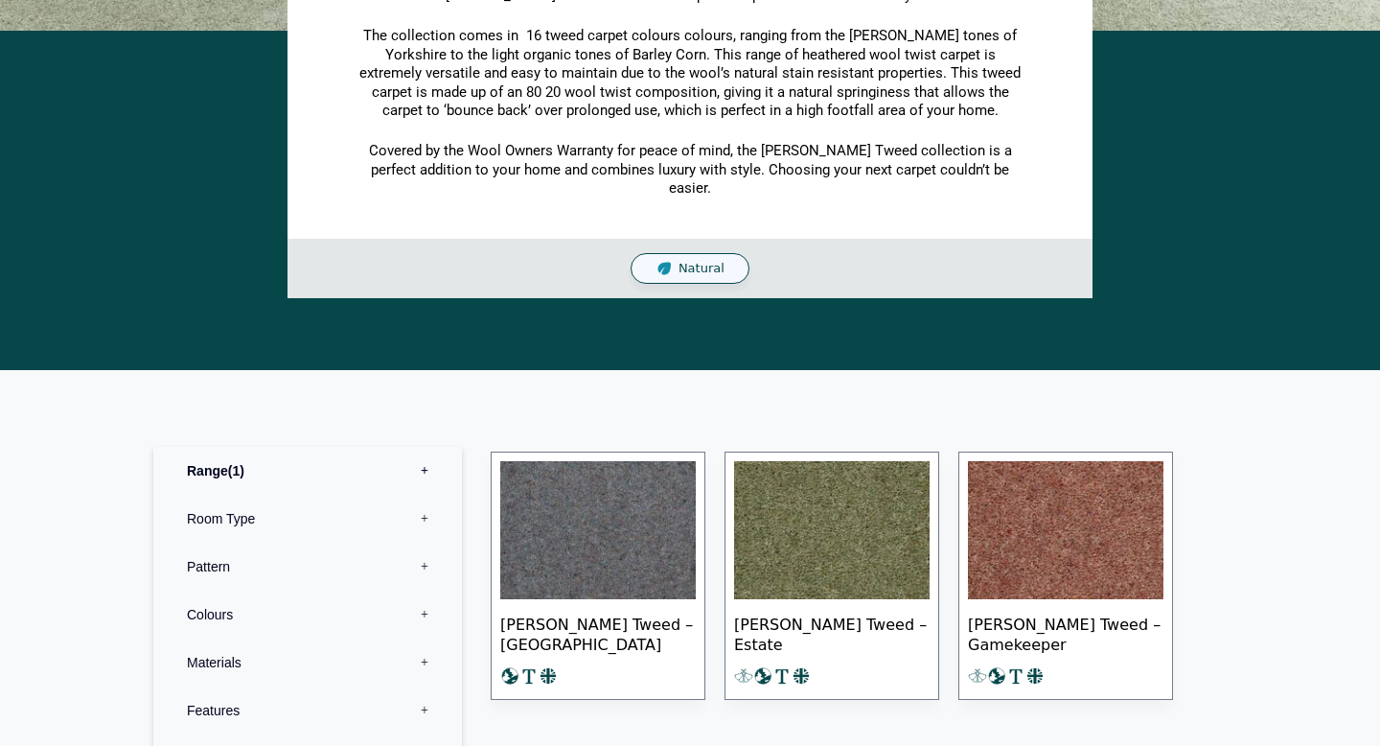
scroll to position [704, 0]
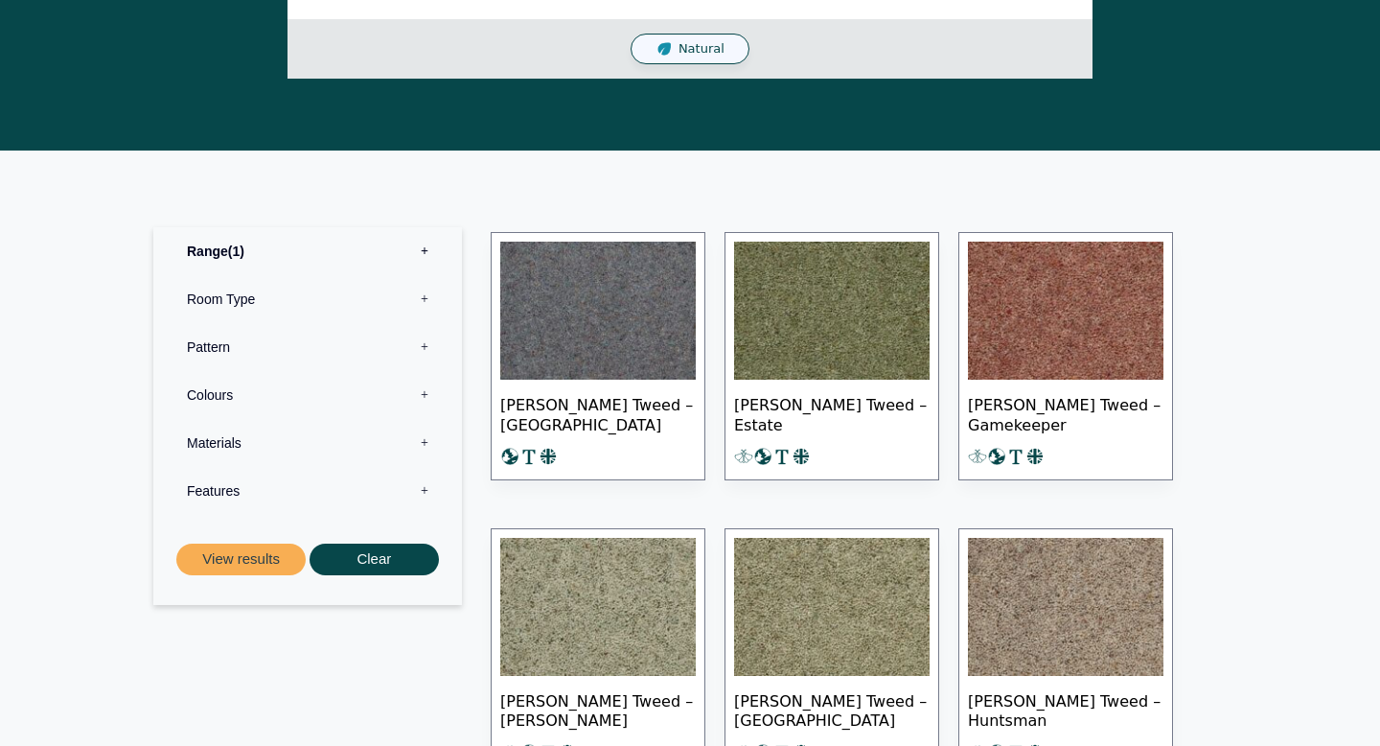
click at [820, 316] on img at bounding box center [832, 311] width 196 height 138
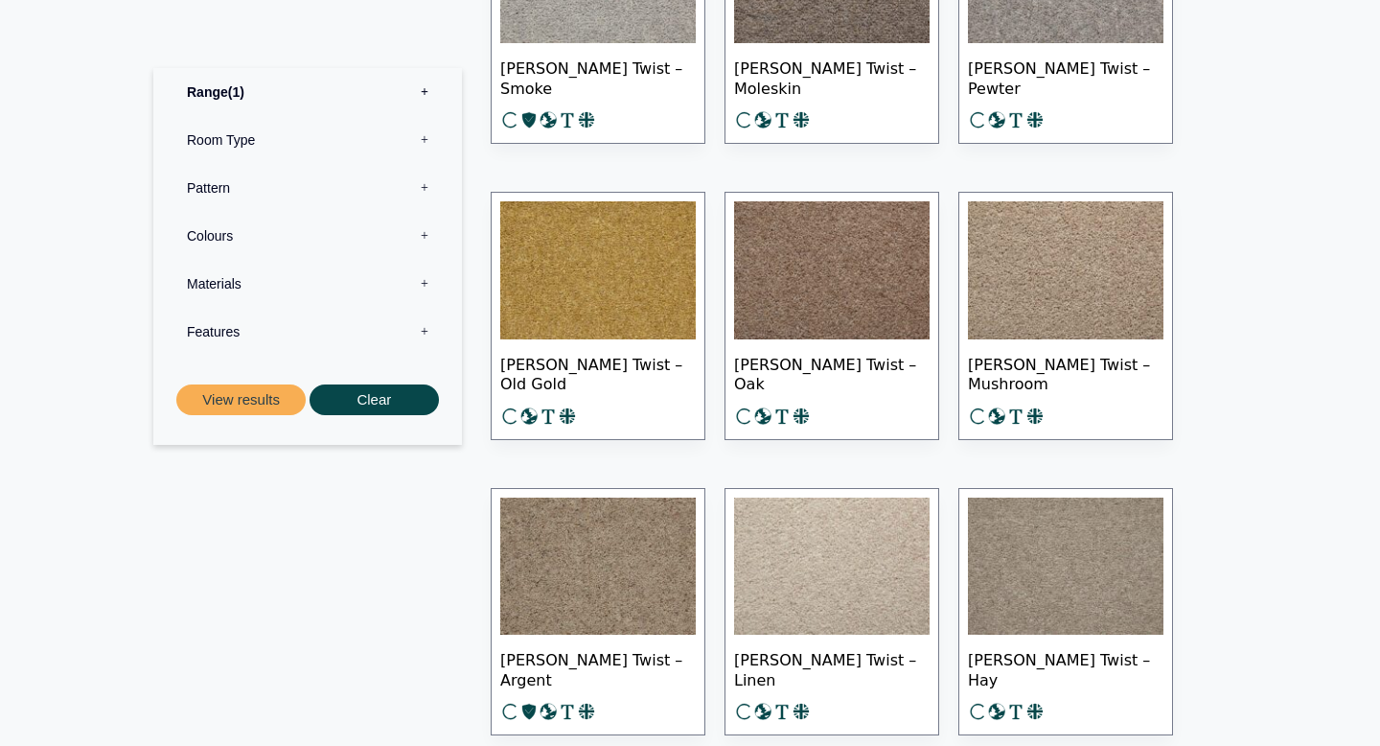
scroll to position [1669, 0]
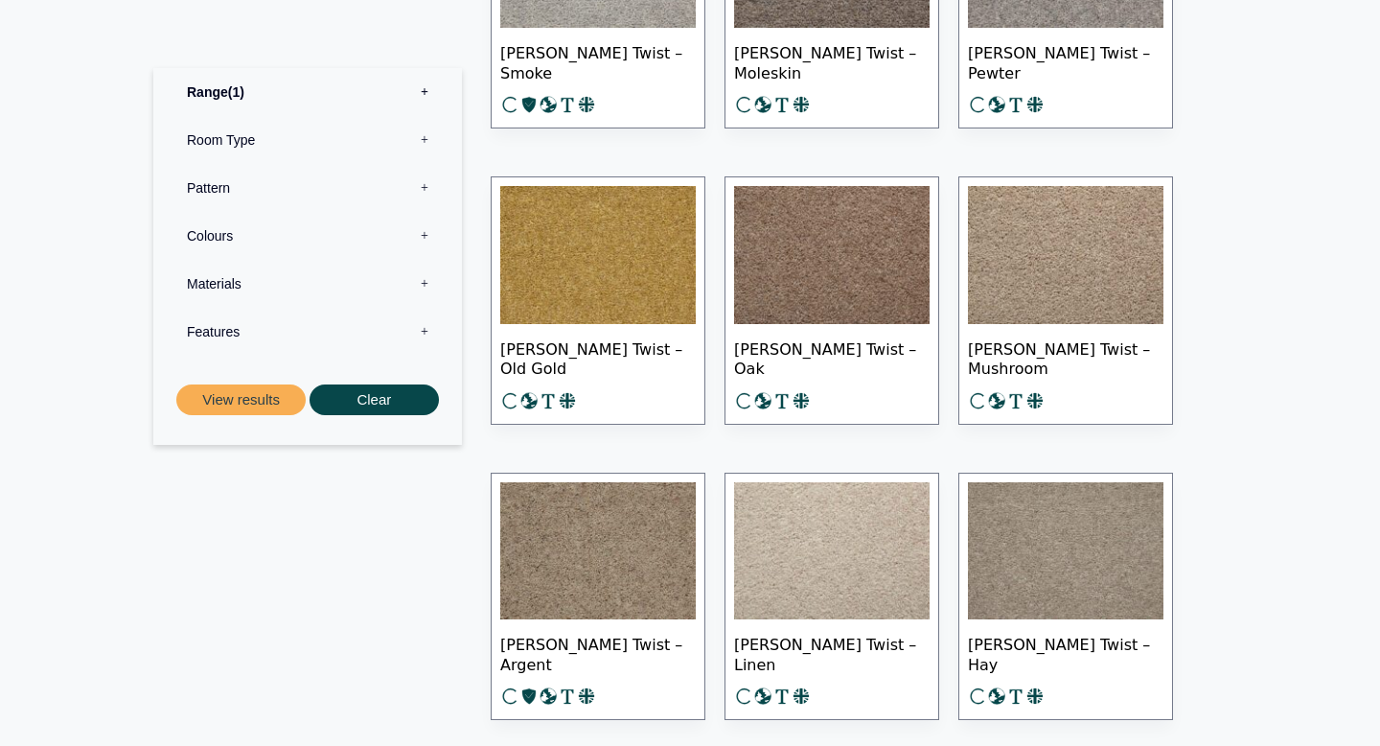
click at [652, 542] on img at bounding box center [598, 551] width 196 height 138
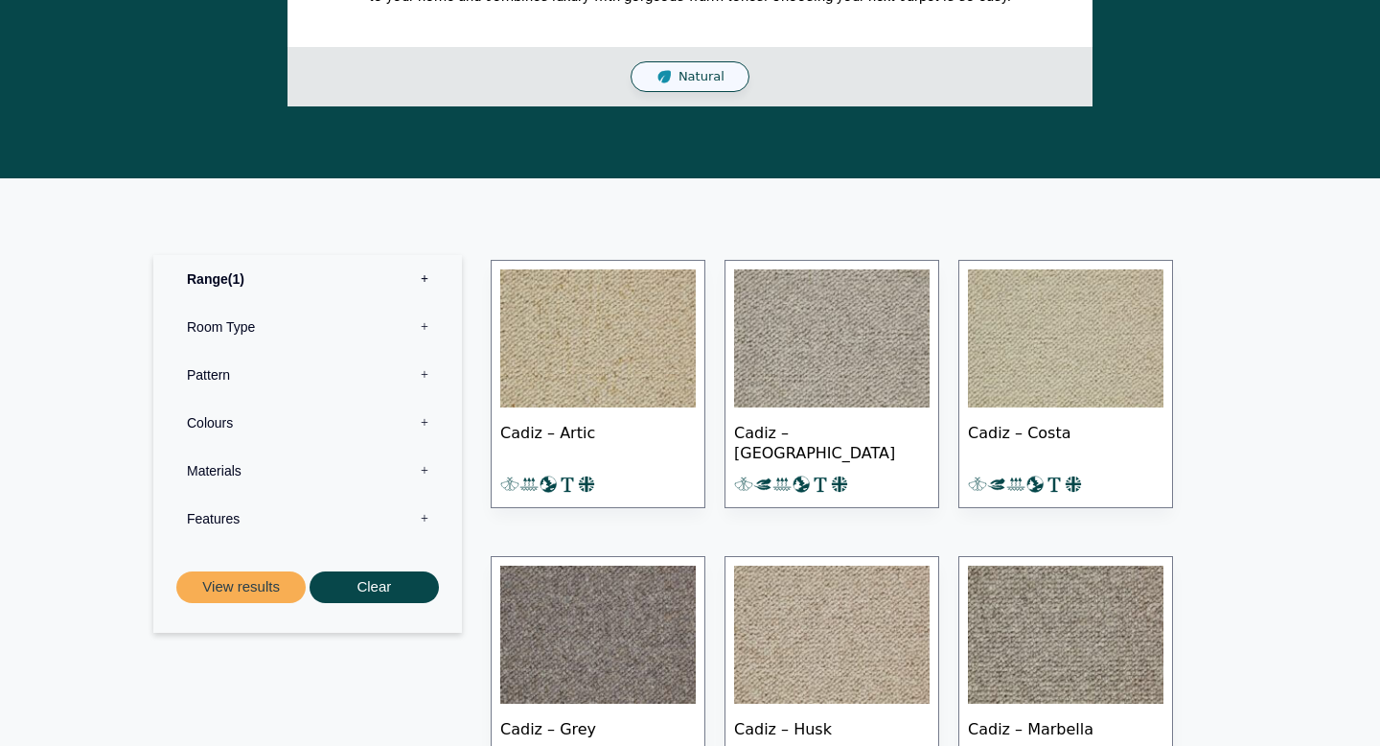
scroll to position [777, 0]
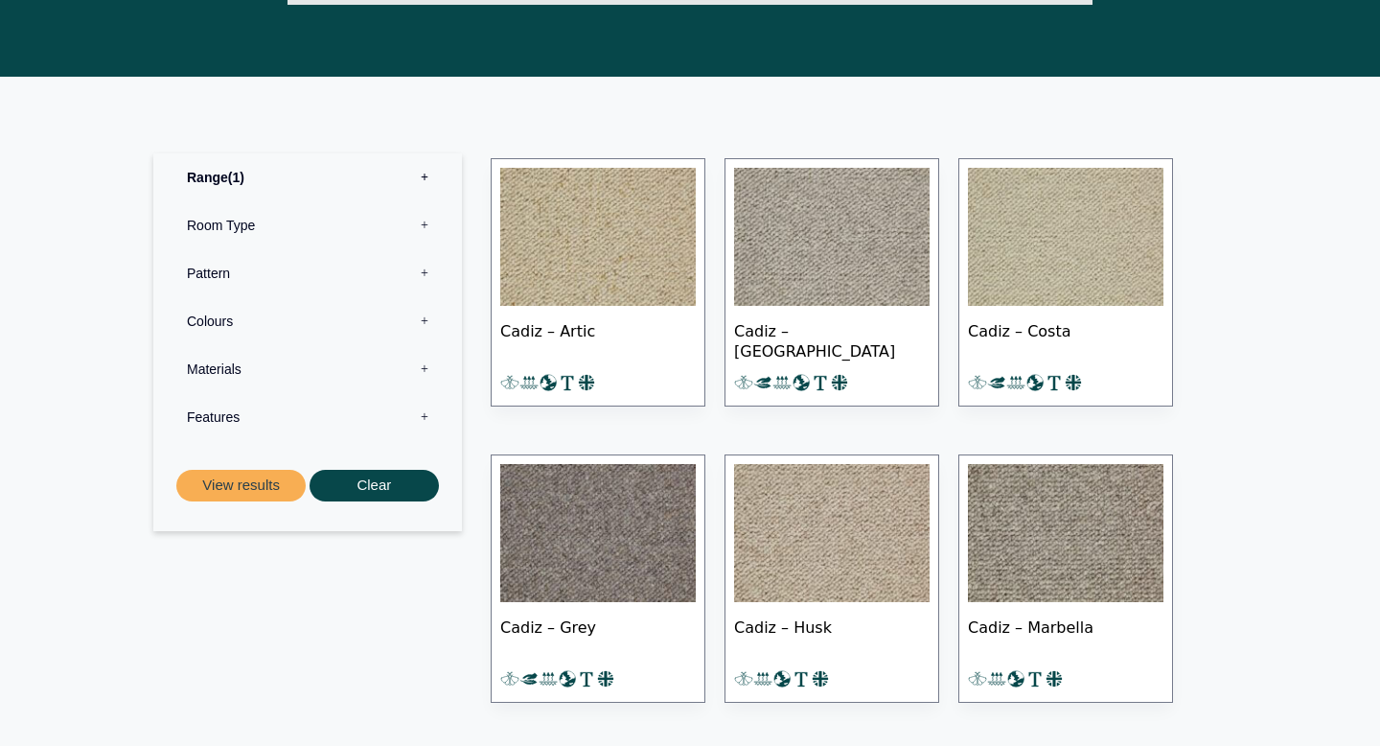
click at [794, 538] on img at bounding box center [832, 533] width 196 height 138
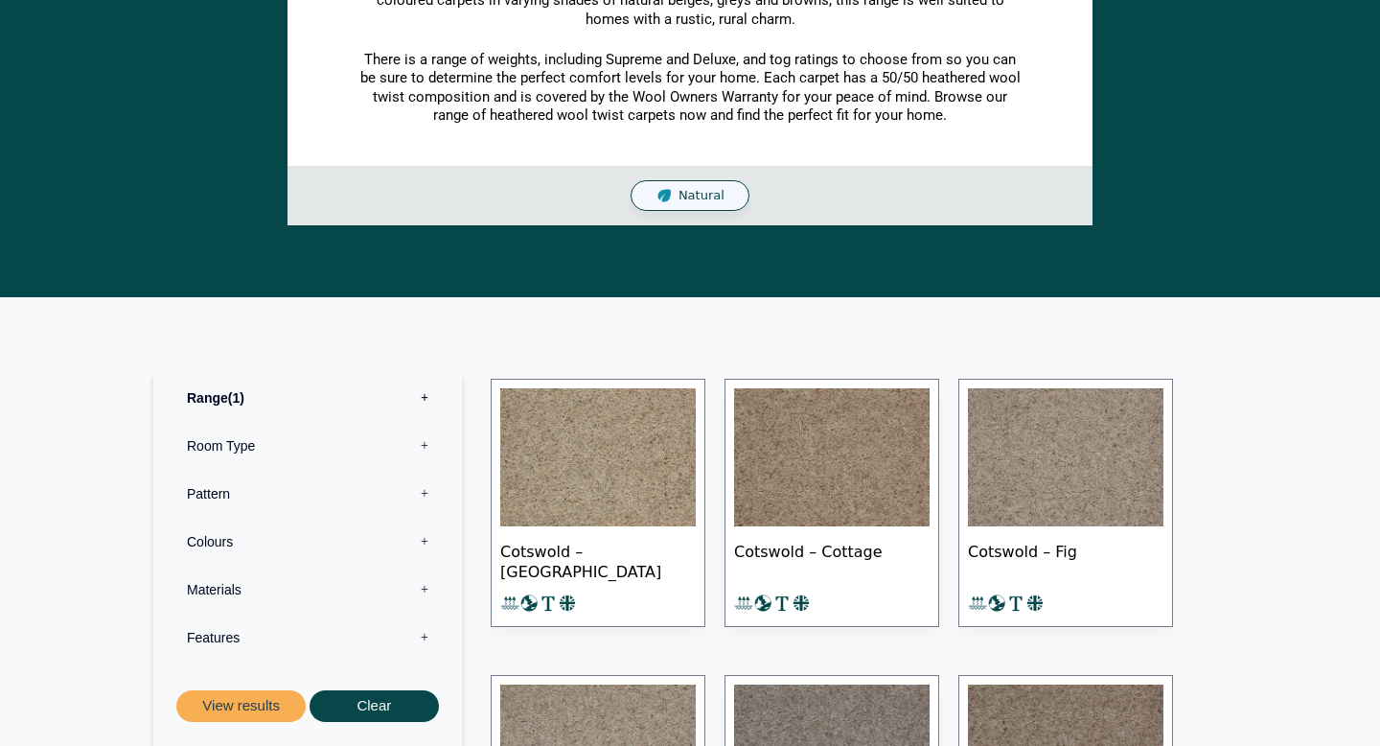
scroll to position [528, 0]
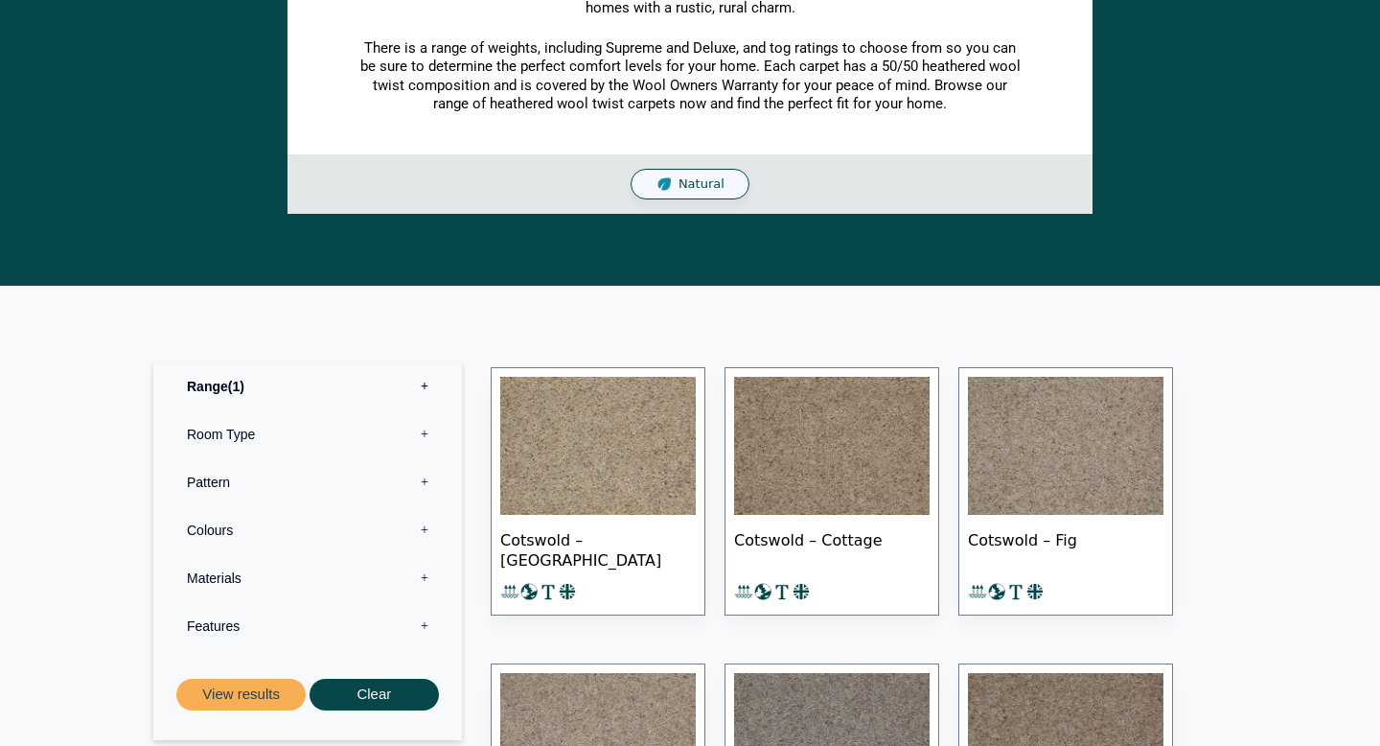
click at [610, 451] on img at bounding box center [598, 446] width 196 height 138
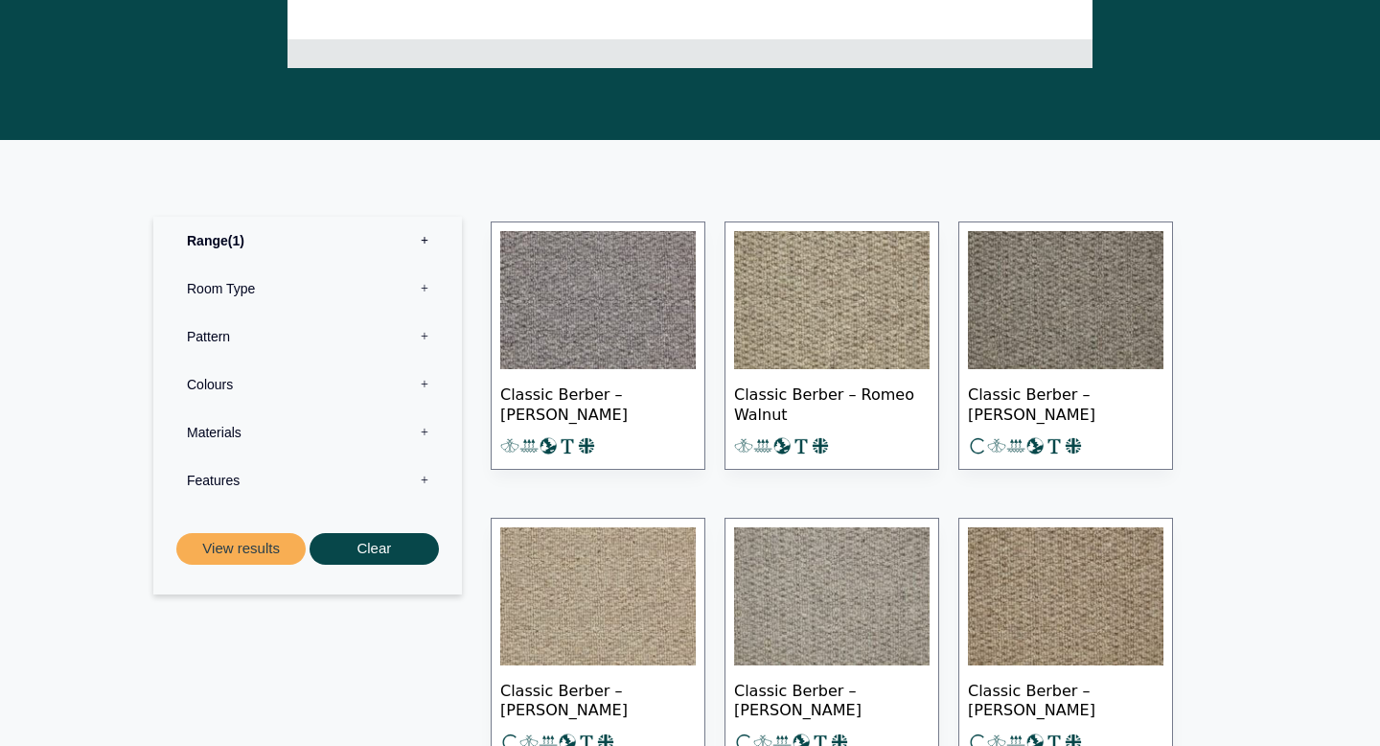
scroll to position [832, 0]
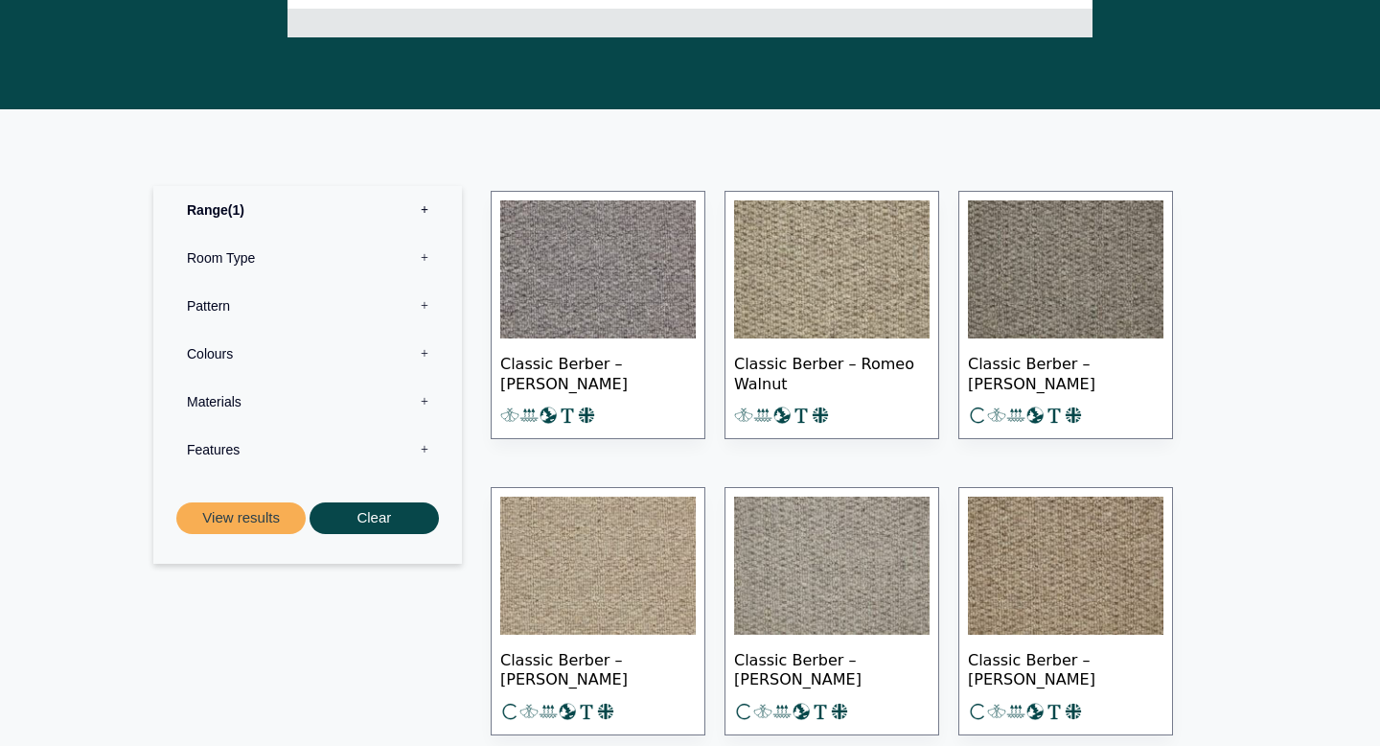
click at [618, 570] on img at bounding box center [598, 565] width 196 height 138
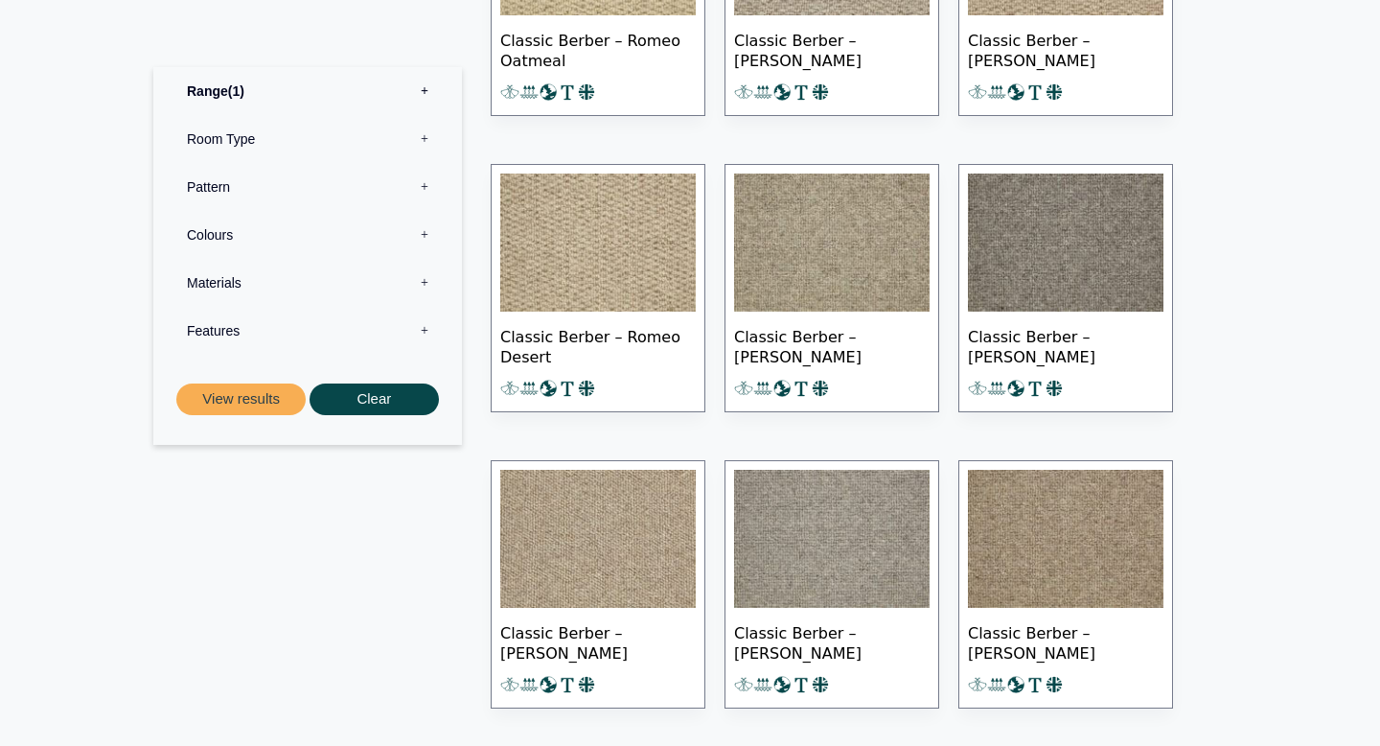
scroll to position [1750, 0]
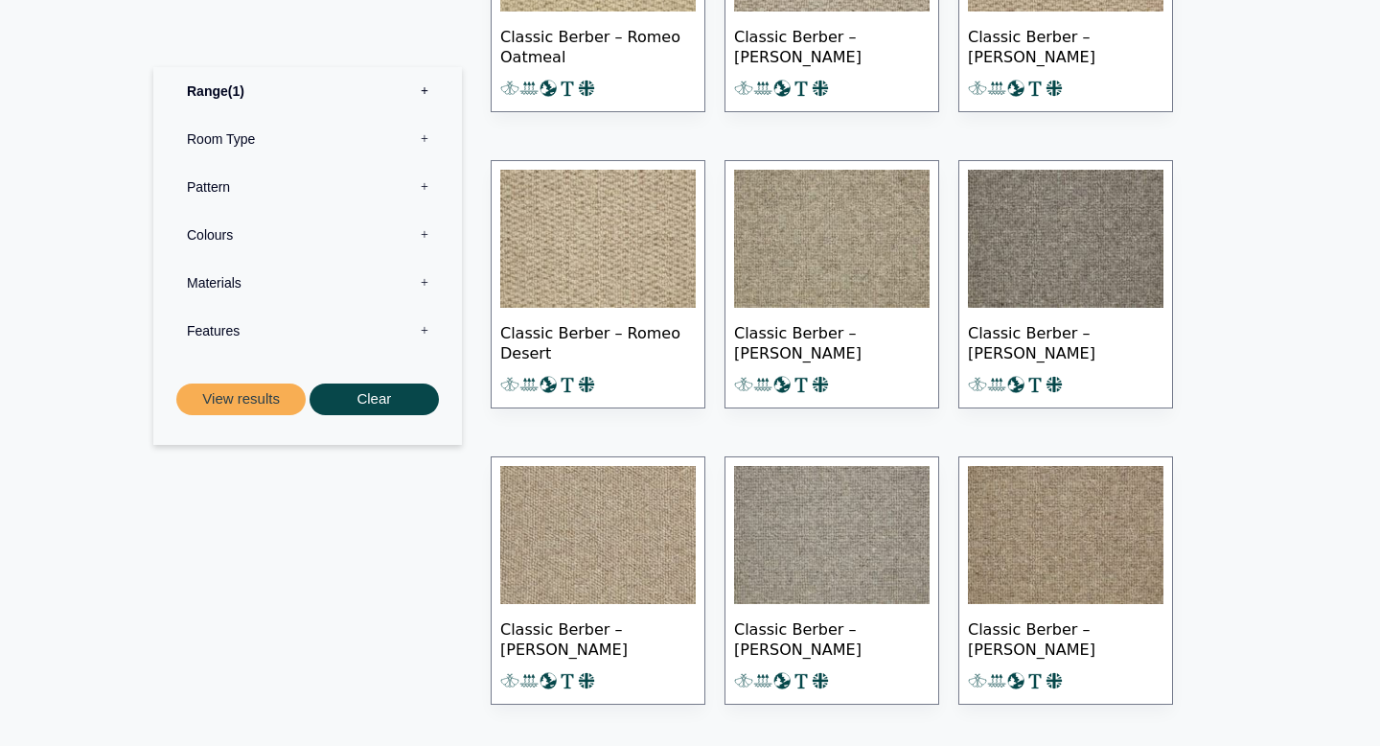
click at [587, 519] on img at bounding box center [598, 535] width 196 height 138
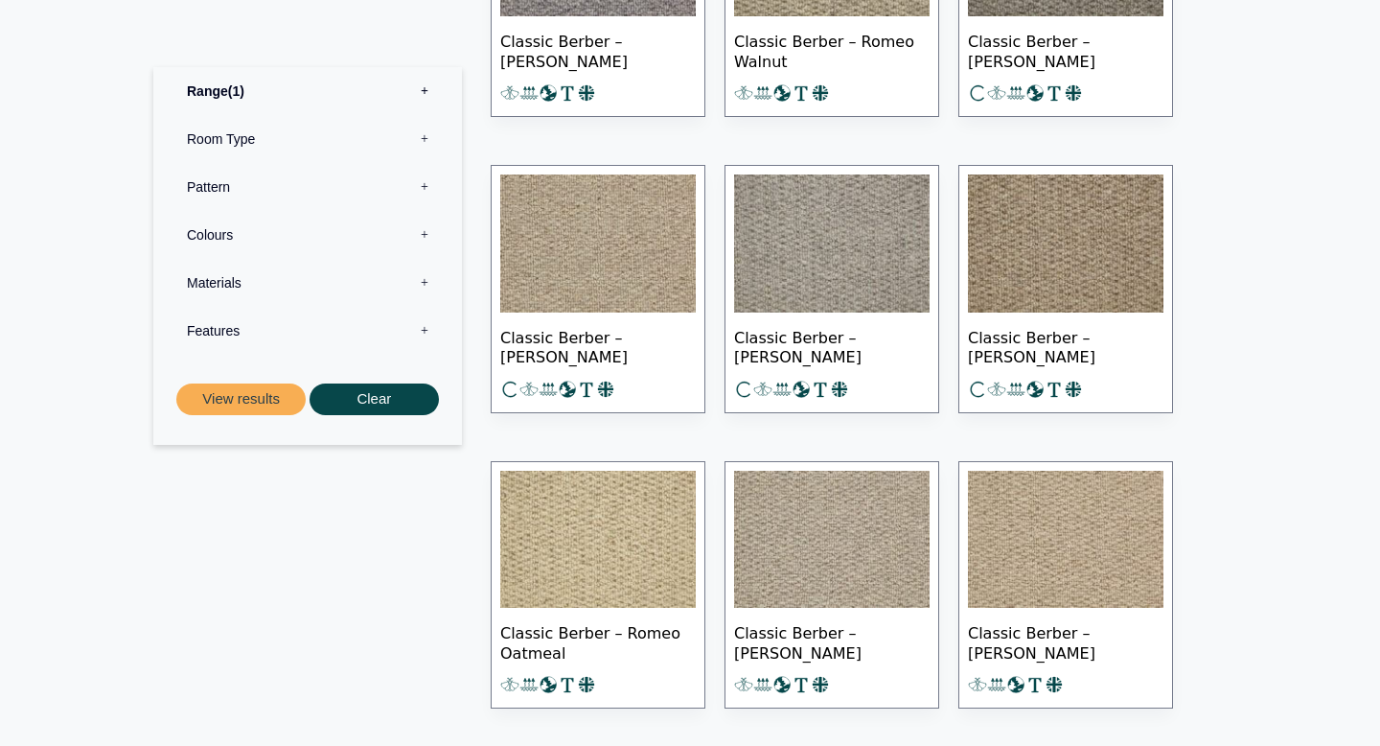
scroll to position [1144, 0]
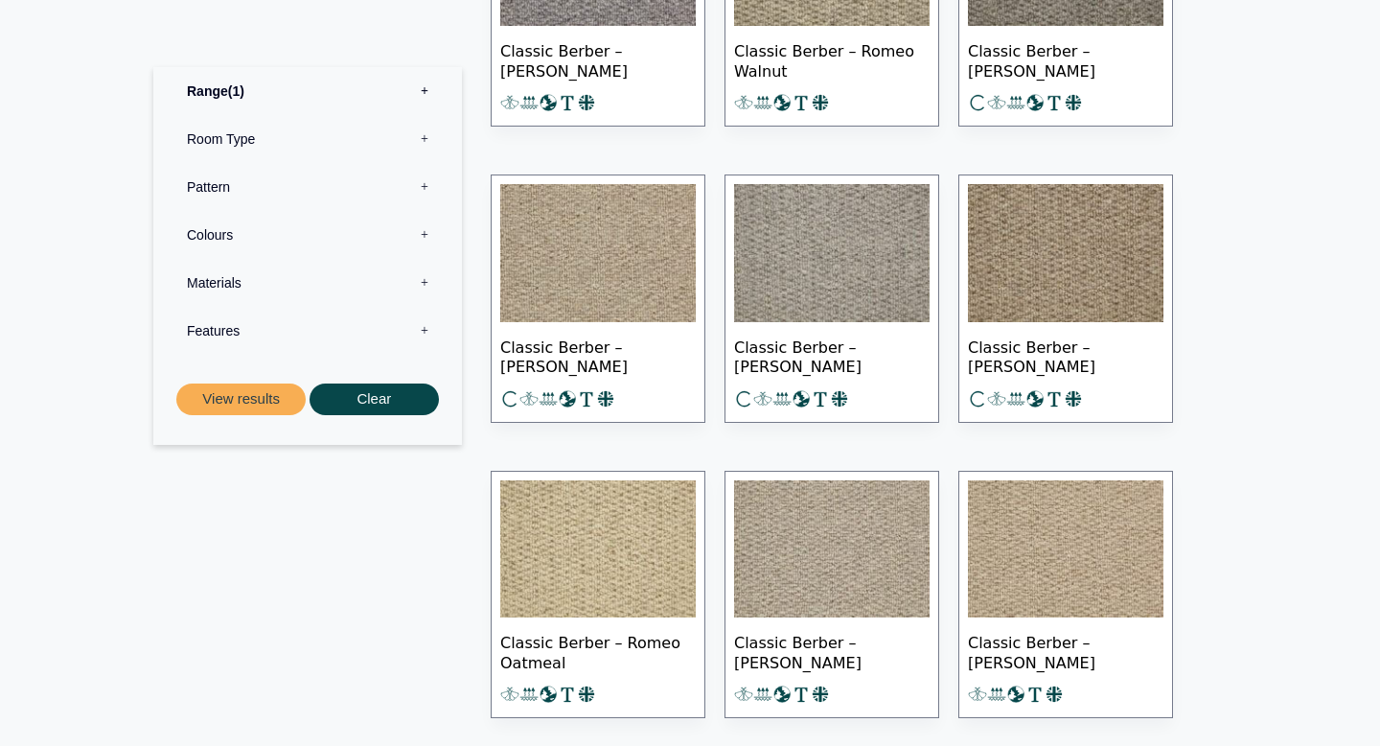
click at [643, 295] on img at bounding box center [598, 253] width 196 height 138
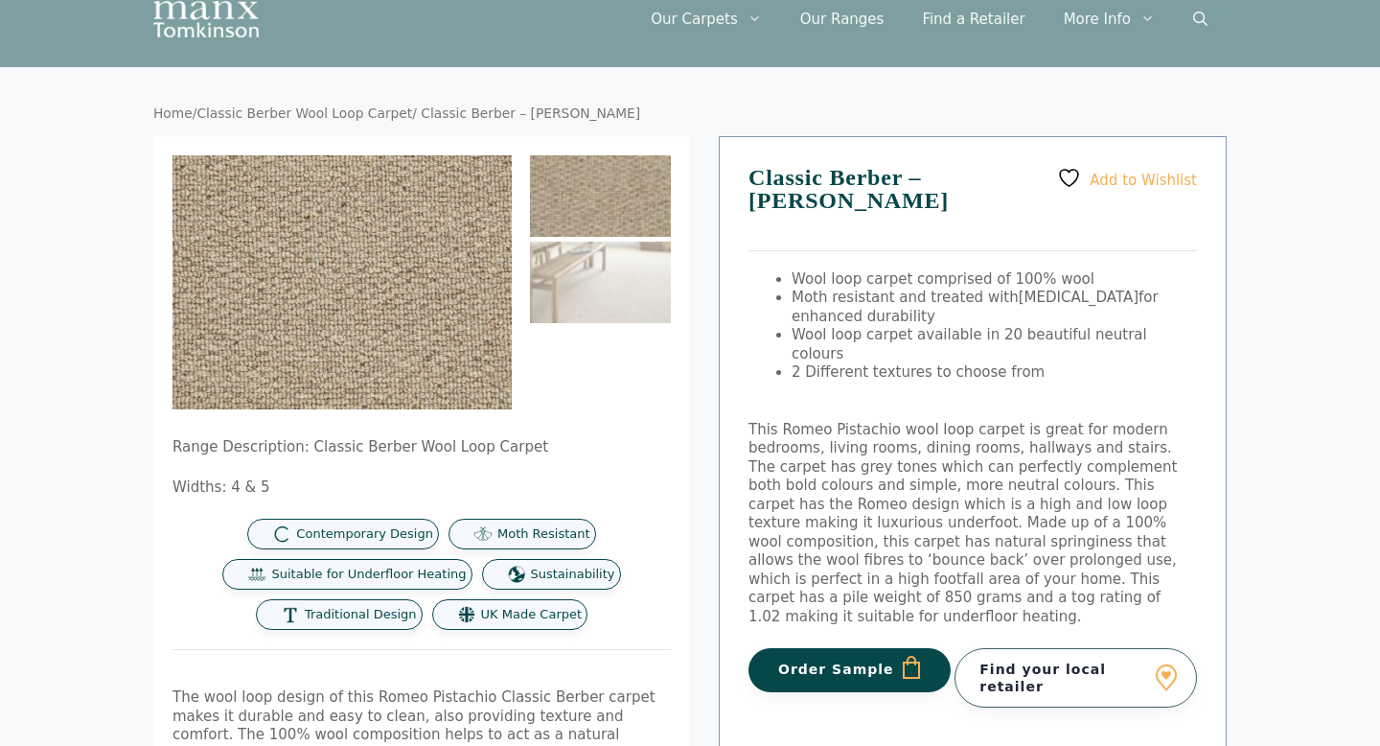
scroll to position [9, 0]
